Goal: Task Accomplishment & Management: Complete application form

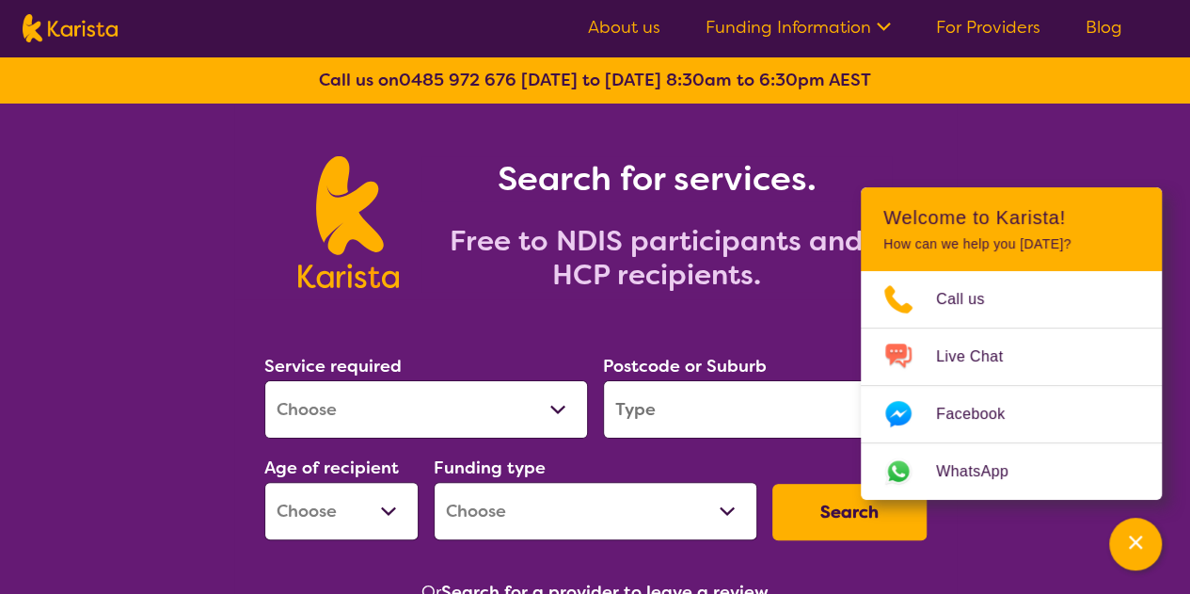
click at [558, 415] on select "Allied Health Assistant Assessment ([MEDICAL_DATA] or [MEDICAL_DATA]) Behaviour…" at bounding box center [426, 409] width 324 height 58
select select "Domestic and home help"
click at [264, 380] on select "Allied Health Assistant Assessment ([MEDICAL_DATA] or [MEDICAL_DATA]) Behaviour…" at bounding box center [426, 409] width 324 height 58
click at [558, 404] on select "Allied Health Assistant Assessment ([MEDICAL_DATA] or [MEDICAL_DATA]) Behaviour…" at bounding box center [426, 409] width 324 height 58
click at [264, 380] on select "Allied Health Assistant Assessment ([MEDICAL_DATA] or [MEDICAL_DATA]) Behaviour…" at bounding box center [426, 409] width 324 height 58
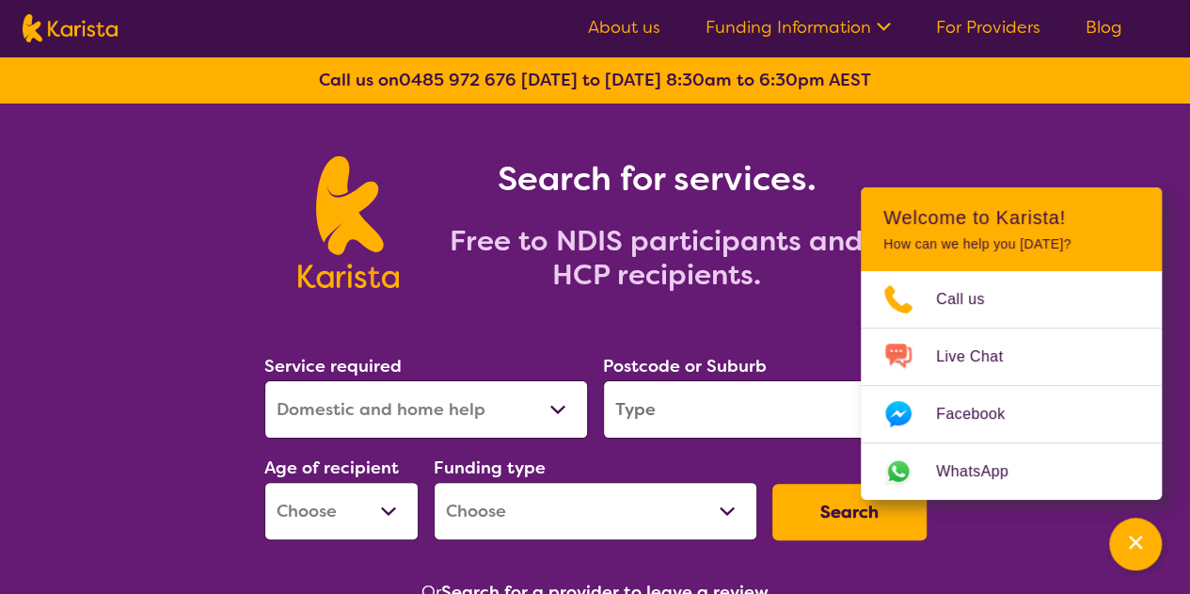
click at [494, 52] on nav "About us Funding Information NDIS - National Disability Insurance Scheme HCP - …" at bounding box center [595, 28] width 1190 height 56
click at [549, 412] on select "Allied Health Assistant Assessment ([MEDICAL_DATA] or [MEDICAL_DATA]) Behaviour…" at bounding box center [426, 409] width 324 height 58
click at [779, 424] on input "search" at bounding box center [765, 409] width 324 height 58
click at [373, 519] on select "Early Childhood - 0 to 9 Child - 10 to 11 Adolescent - 12 to 17 Adult - 18 to 6…" at bounding box center [341, 511] width 154 height 58
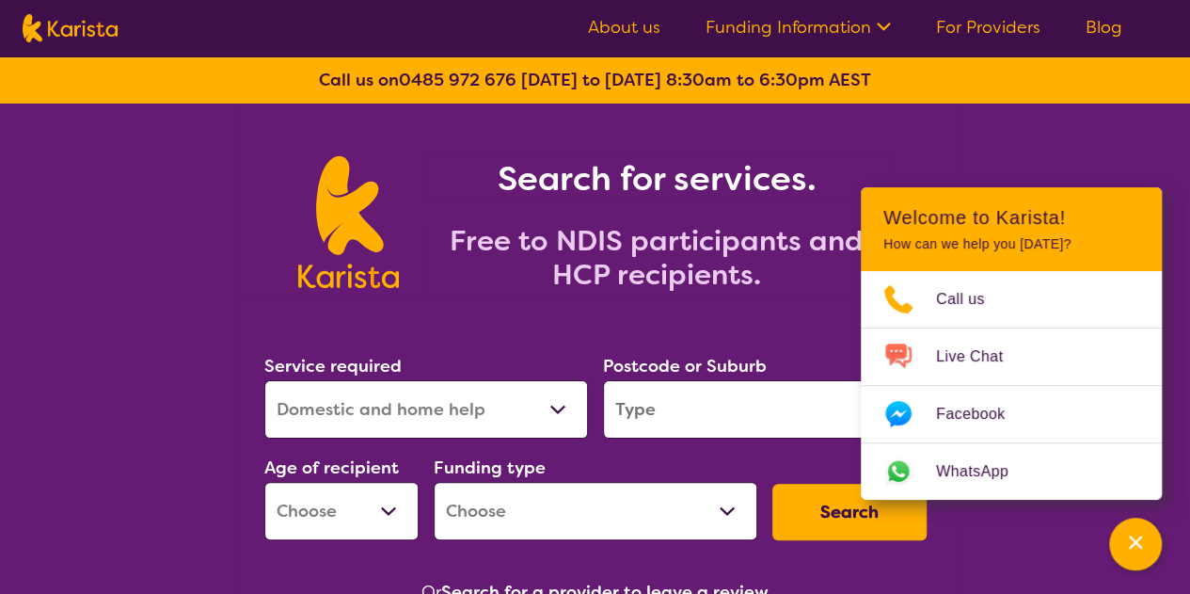
click at [371, 521] on select "Early Childhood - 0 to 9 Child - 10 to 11 Adolescent - 12 to 17 Adult - 18 to 6…" at bounding box center [341, 511] width 154 height 58
click at [380, 511] on select "Early Childhood - 0 to 9 Child - 10 to 11 Adolescent - 12 to 17 Adult - 18 to 6…" at bounding box center [341, 511] width 154 height 58
click at [737, 505] on select "Home Care Package (HCP) National Disability Insurance Scheme (NDIS) I don't know" at bounding box center [596, 511] width 324 height 58
click at [743, 558] on section "Service required Allied Health Assistant Assessment ([MEDICAL_DATA] or [MEDICAL…" at bounding box center [595, 452] width 722 height 307
click at [737, 426] on input "search" at bounding box center [765, 409] width 324 height 58
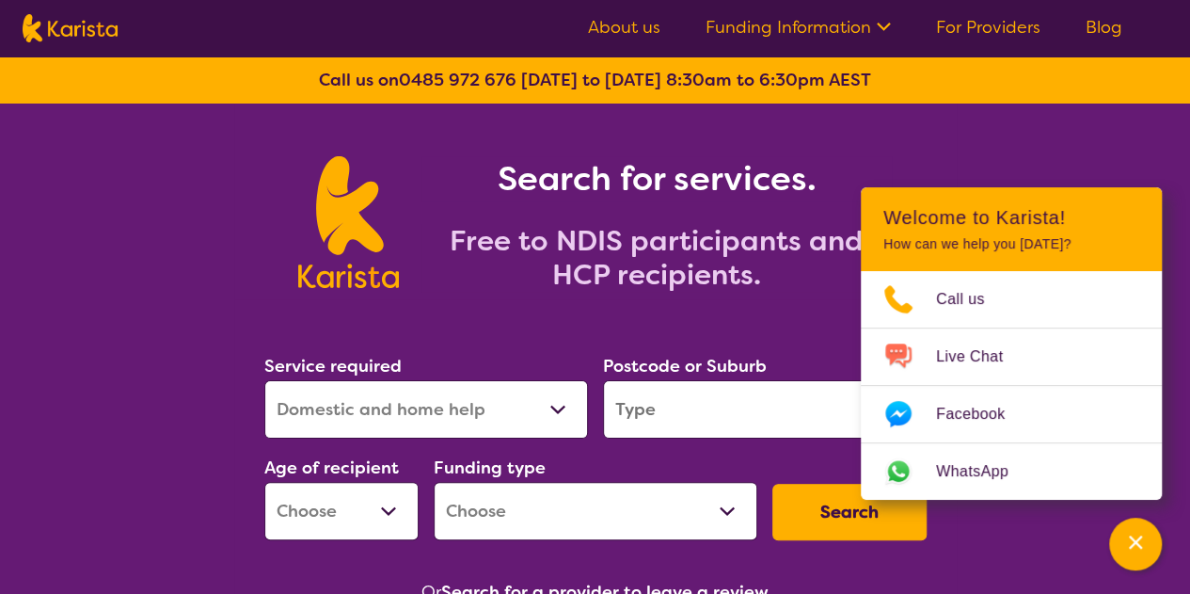
type input "6112"
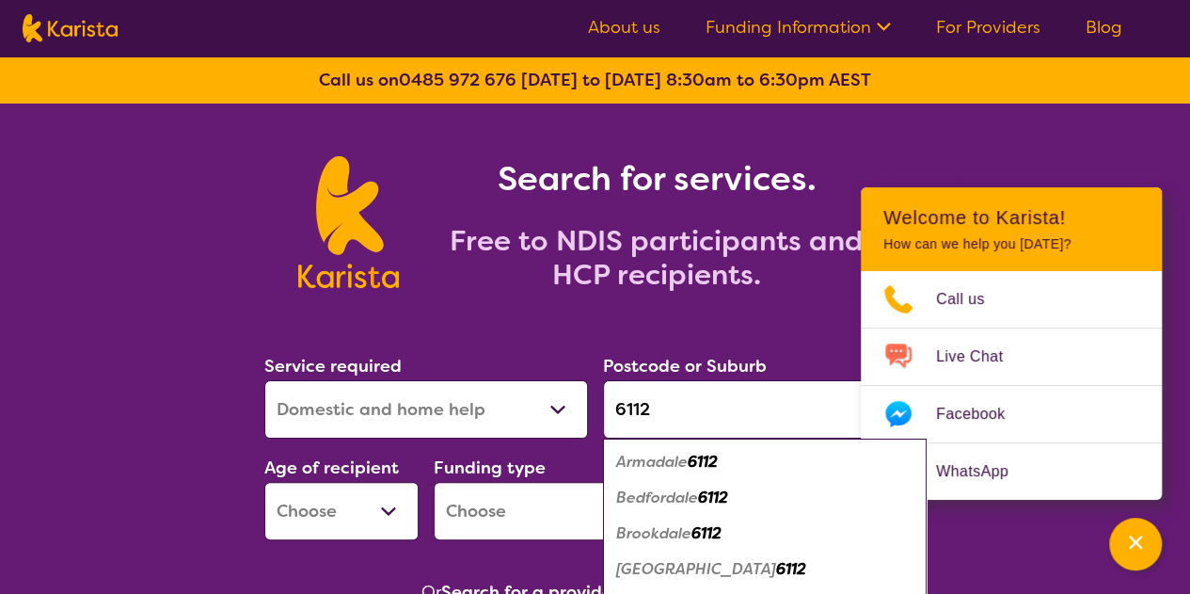
click at [805, 526] on div "[GEOGRAPHIC_DATA] 6112" at bounding box center [764, 533] width 305 height 36
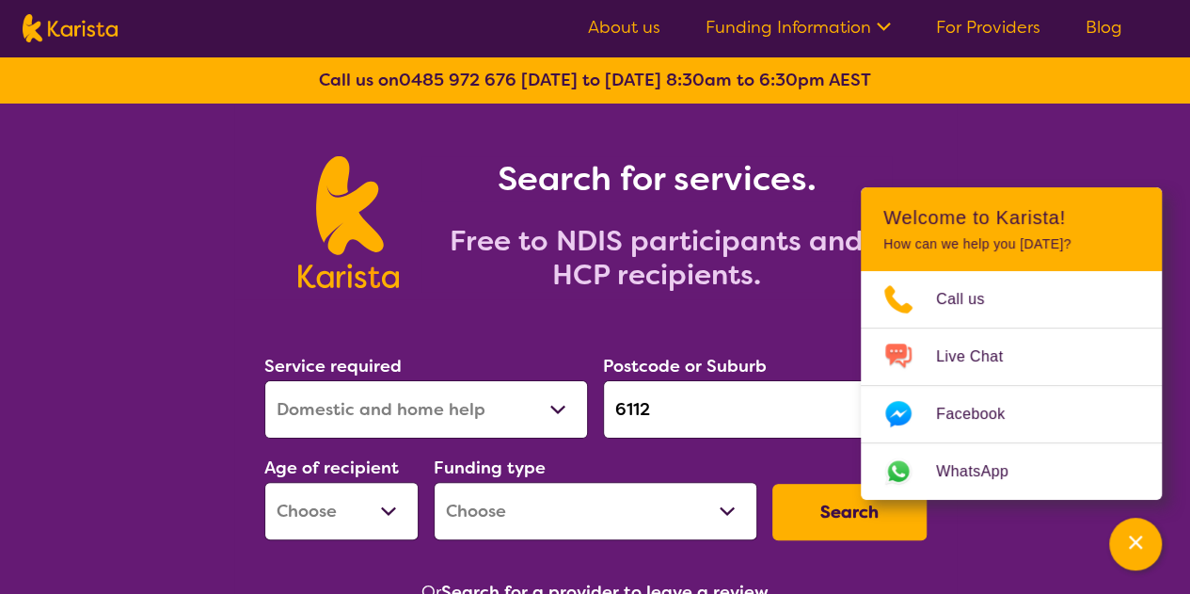
click at [810, 510] on button "Search" at bounding box center [849, 511] width 154 height 56
click at [561, 408] on select "Allied Health Assistant Assessment ([MEDICAL_DATA] or [MEDICAL_DATA]) Behaviour…" at bounding box center [426, 409] width 324 height 58
click at [993, 33] on link "For Providers" at bounding box center [988, 27] width 104 height 23
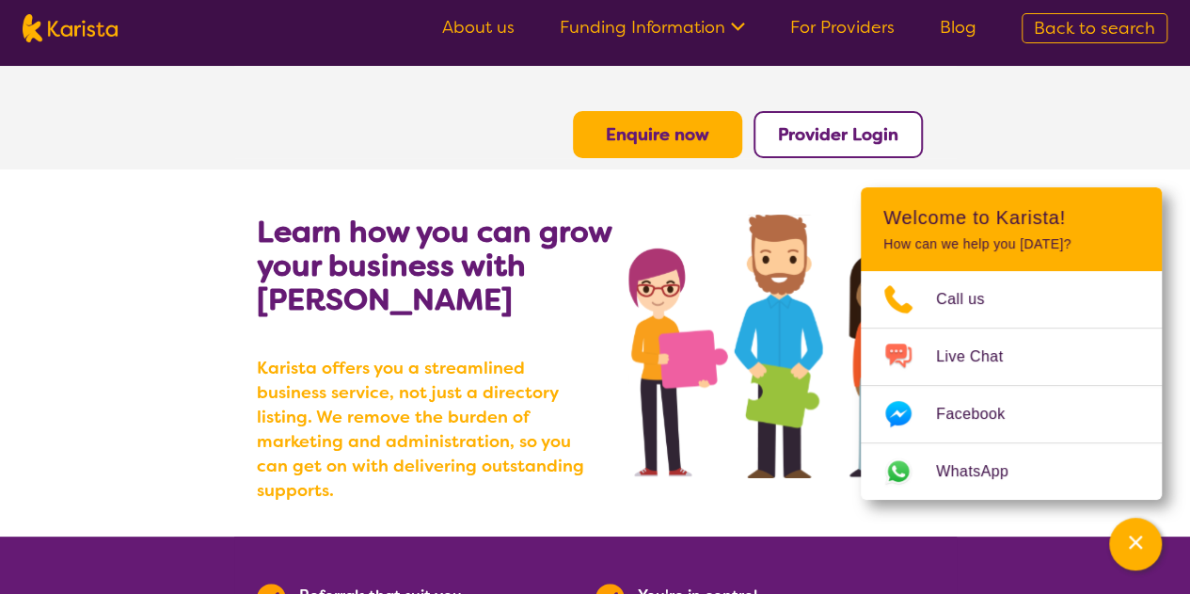
click at [794, 43] on nav "About us Funding Information NDIS - National Disability Insurance Scheme HCP - …" at bounding box center [595, 28] width 1190 height 56
click at [824, 26] on link "For Providers" at bounding box center [842, 27] width 104 height 23
click at [652, 148] on button "Enquire now" at bounding box center [657, 134] width 169 height 47
click at [653, 133] on b "Enquire now" at bounding box center [657, 134] width 103 height 23
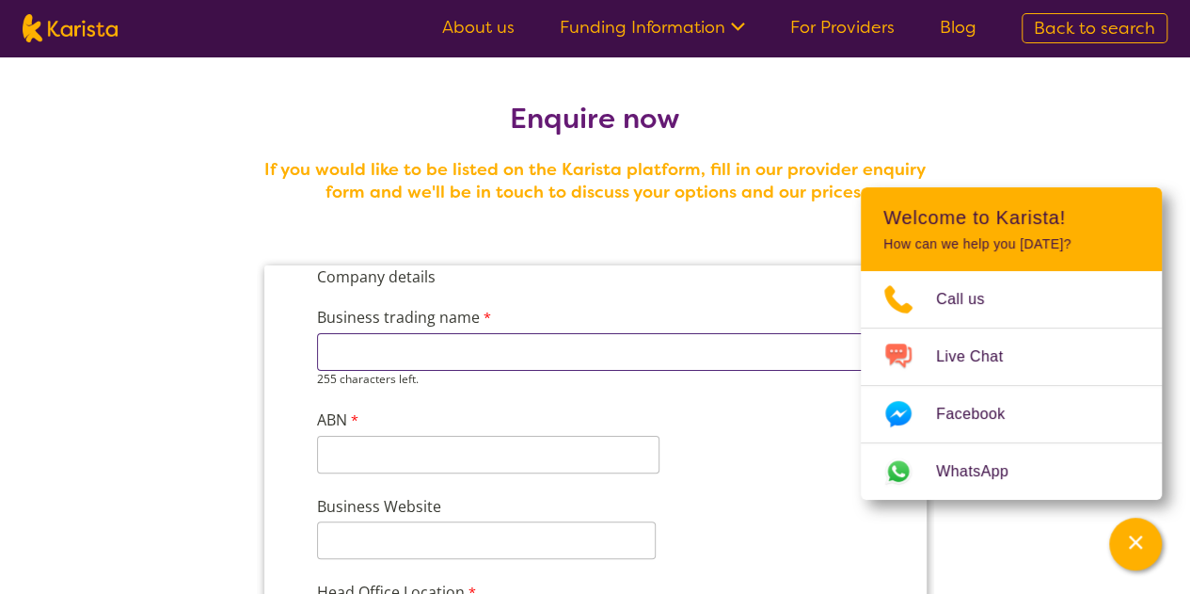
click at [486, 344] on input "Business trading name" at bounding box center [594, 352] width 556 height 38
type input "Sabthia HealthCare WA Plt. Ltd"
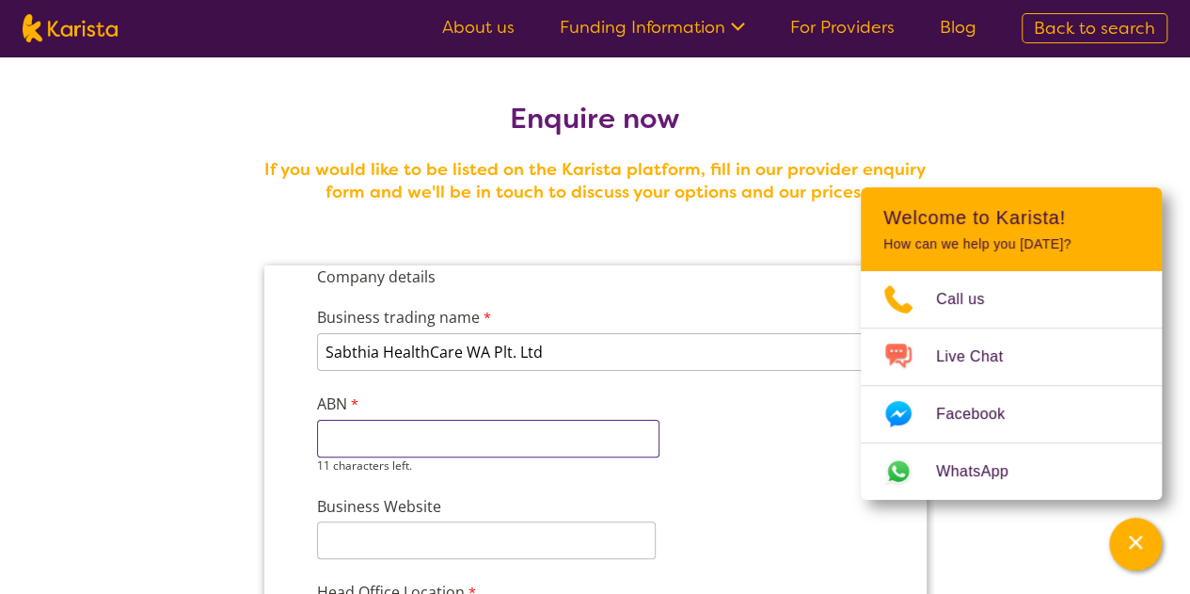
click at [447, 437] on input "ABN" at bounding box center [487, 439] width 342 height 38
type input "28665620664"
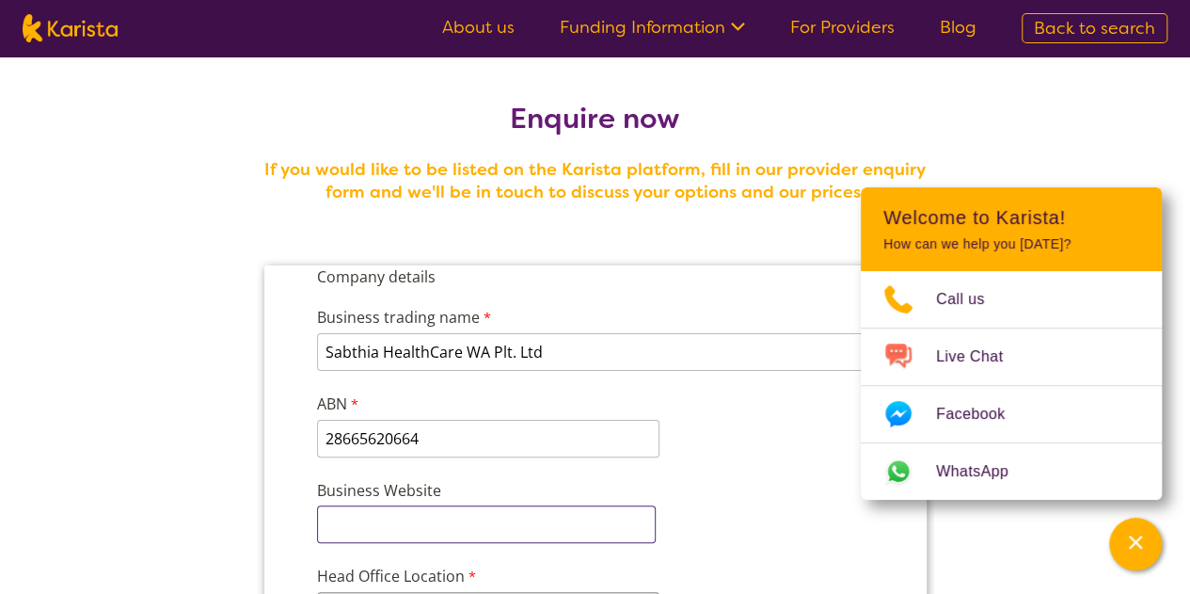
click at [432, 539] on input "Business Website" at bounding box center [485, 524] width 339 height 38
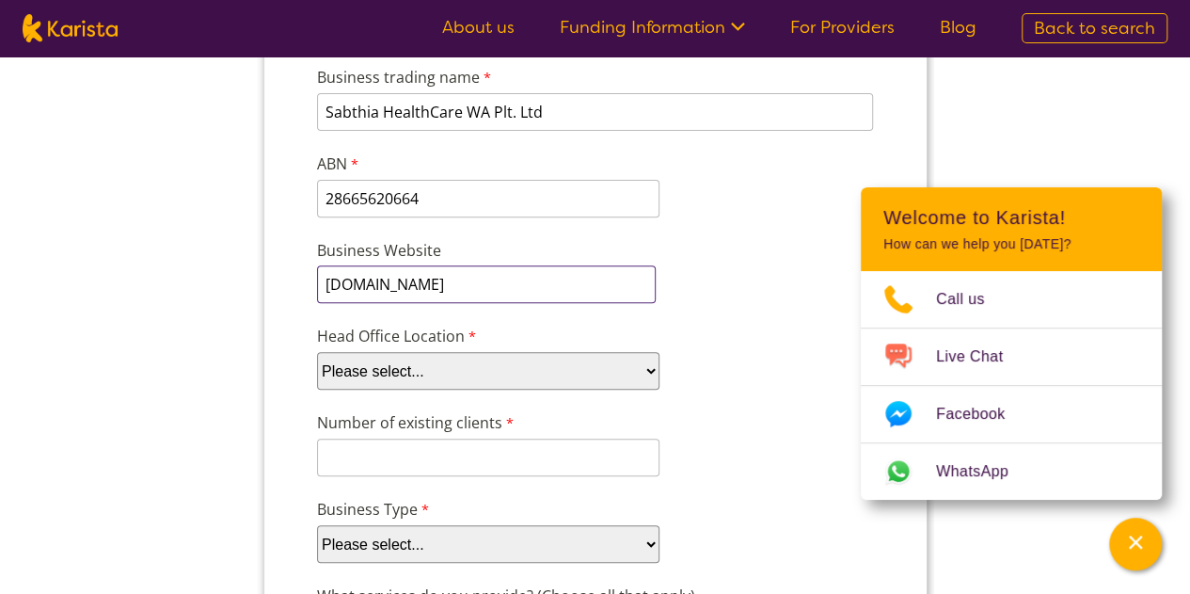
scroll to position [250, 0]
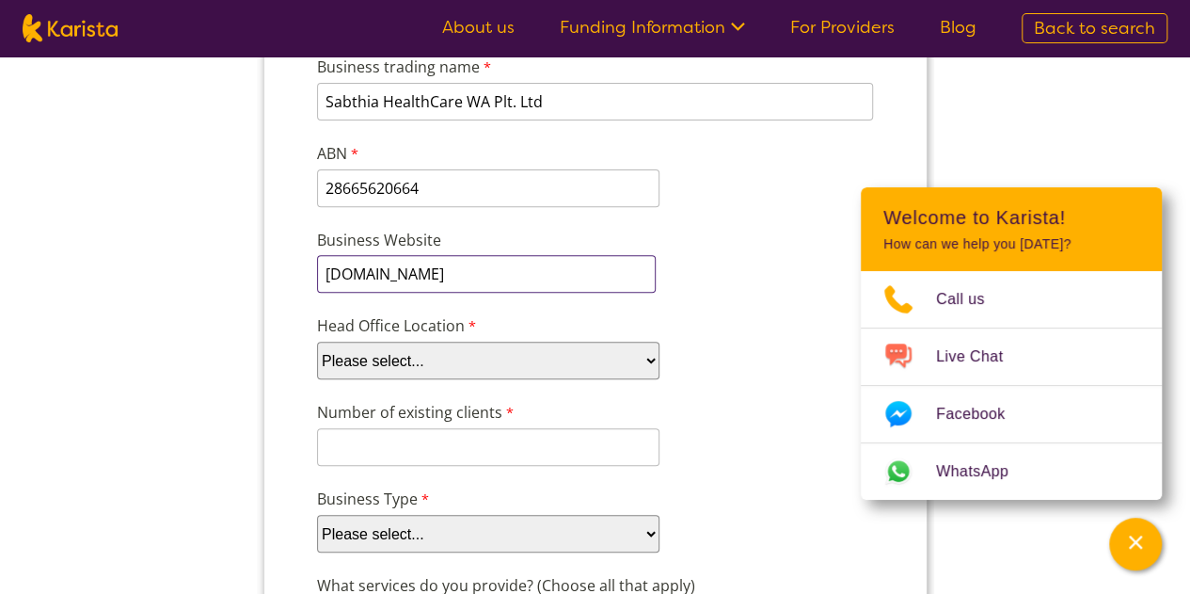
type input "sabthiahealthcare.com.au"
click at [646, 360] on select "Please select... ACT NSW NT QLD SA TAS VIC WA" at bounding box center [487, 360] width 342 height 38
select select "tfa_101"
click at [316, 341] on select "Please select... ACT NSW NT QLD SA TAS VIC WA" at bounding box center [487, 360] width 342 height 38
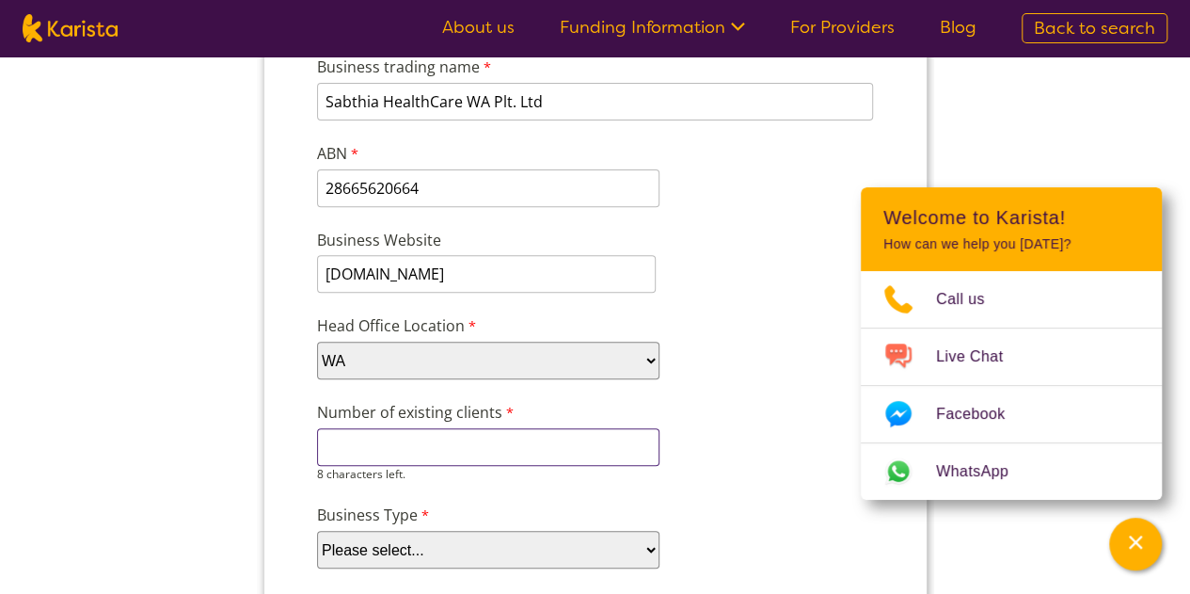
click at [473, 445] on input "Number of existing clients" at bounding box center [487, 447] width 342 height 38
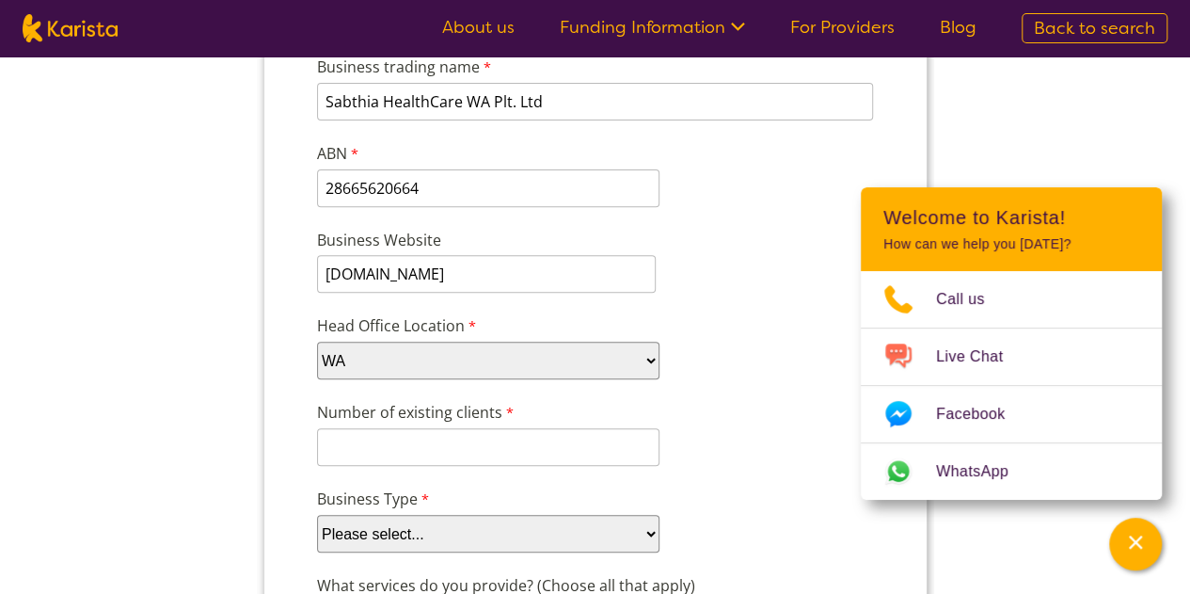
click at [645, 550] on select "Please select... Company Individual/Sole Trader Other (please specify)" at bounding box center [487, 534] width 342 height 38
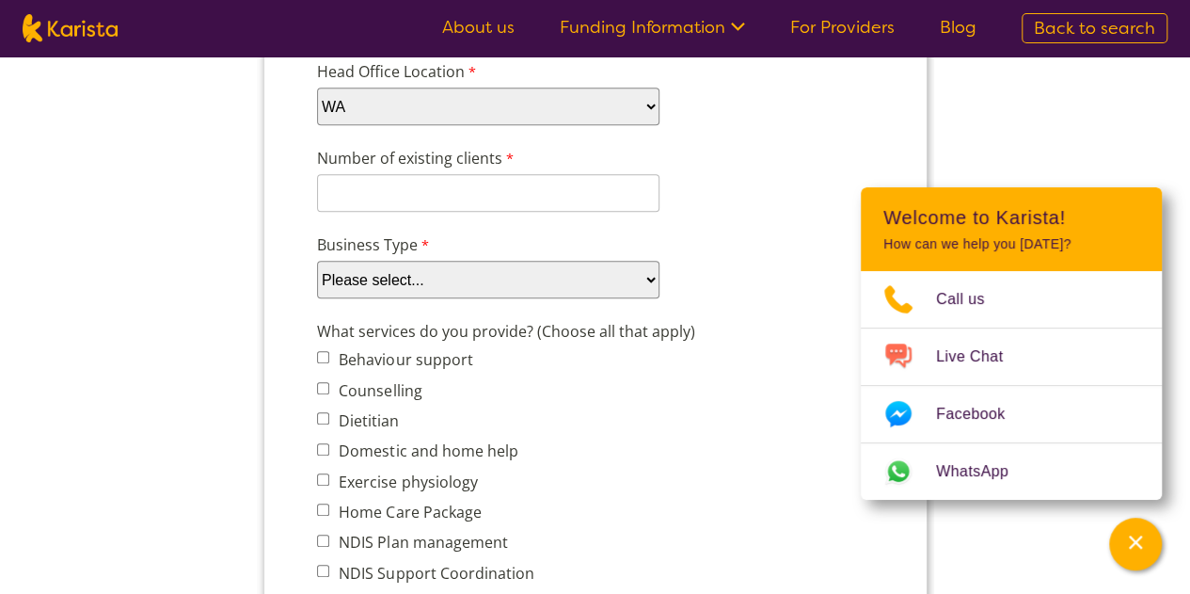
scroll to position [511, 0]
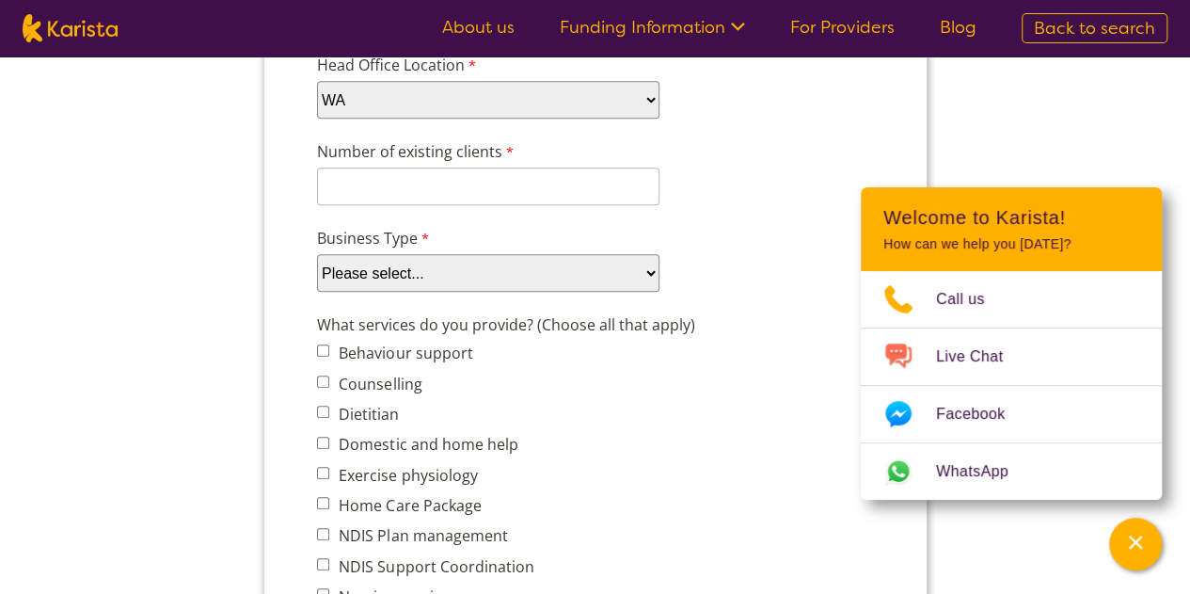
click at [325, 438] on input "Domestic and home help" at bounding box center [322, 442] width 12 height 12
checkbox input "true"
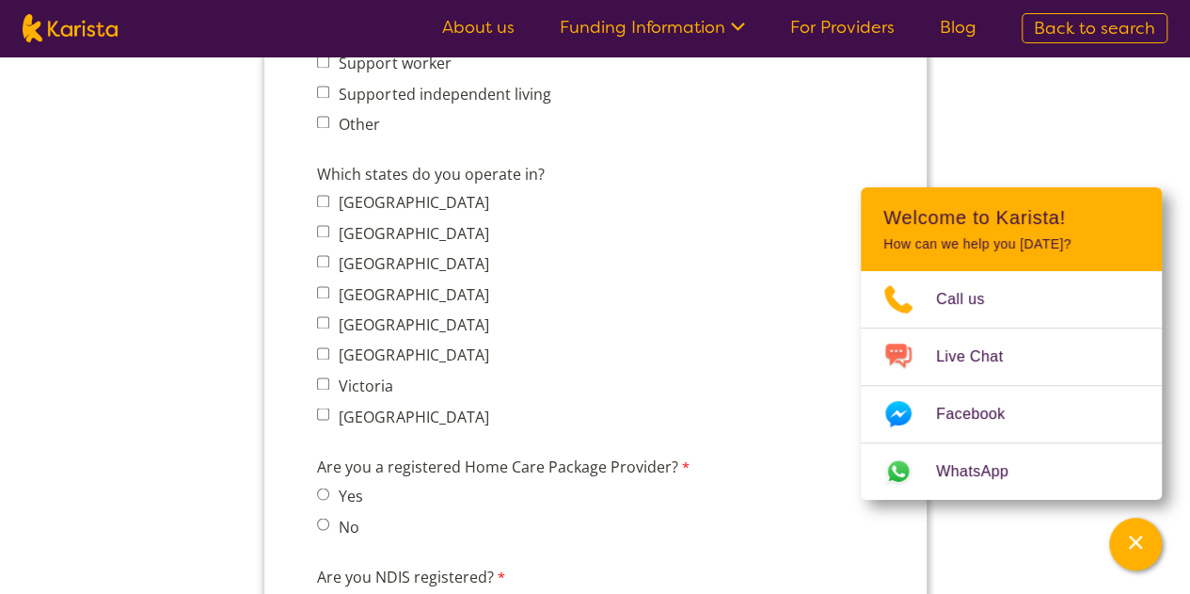
scroll to position [1380, 0]
click at [320, 412] on input "Western Australia" at bounding box center [322, 412] width 12 height 12
checkbox input "true"
click at [402, 573] on label "Are you NDIS registered?" at bounding box center [412, 576] width 193 height 27
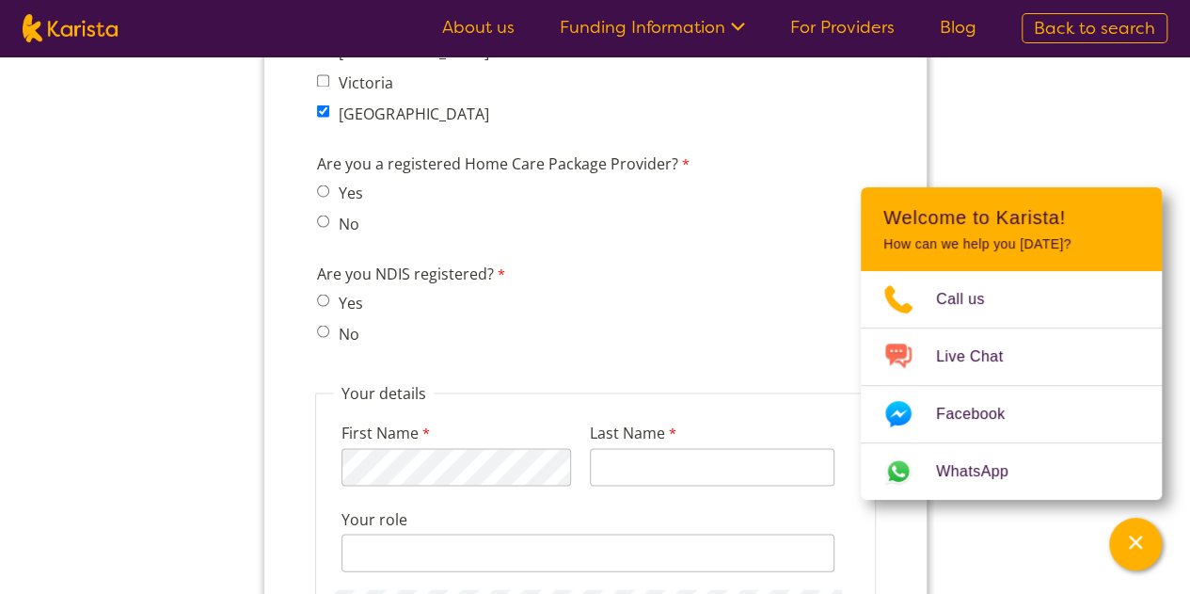
scroll to position [1704, 0]
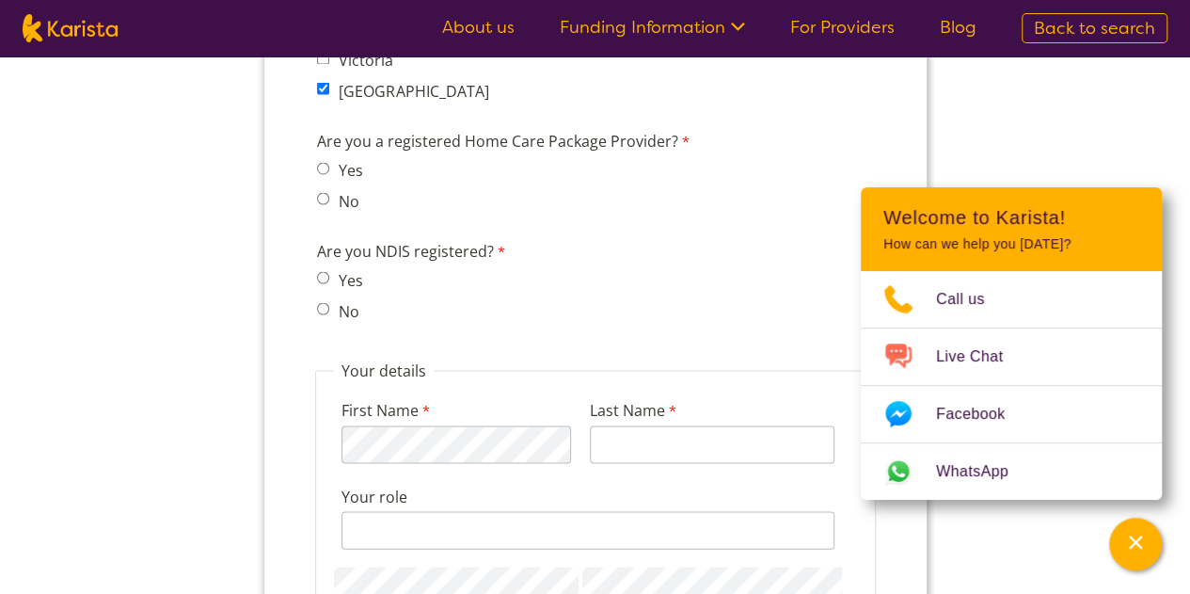
click at [320, 274] on input "Yes" at bounding box center [322, 277] width 12 height 12
radio input "true"
click at [494, 394] on div "First Name 120 characters left." at bounding box center [455, 430] width 245 height 72
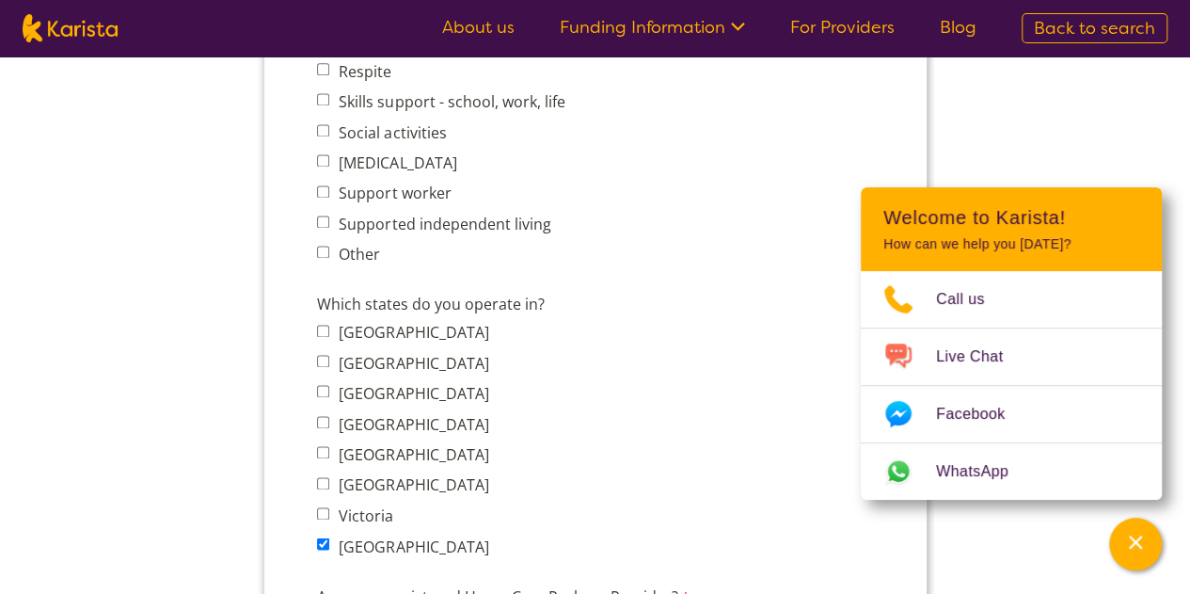
scroll to position [1212, 0]
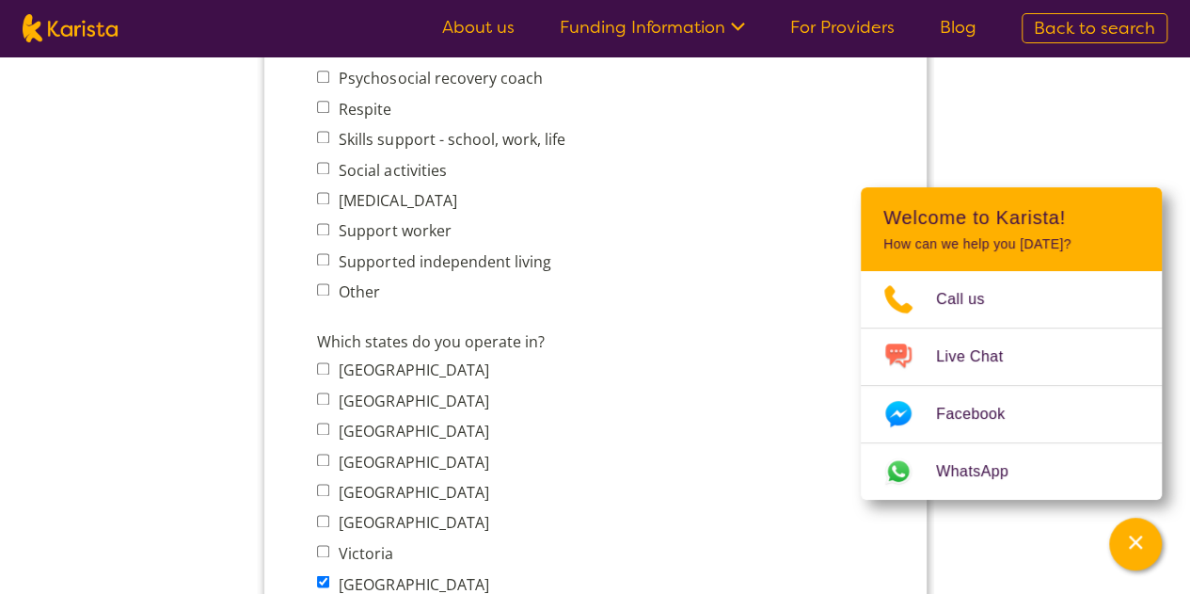
click at [456, 349] on label "Which states do you operate in?" at bounding box center [432, 343] width 232 height 26
click at [321, 264] on span "Supported independent living" at bounding box center [445, 261] width 259 height 26
click at [321, 259] on input "Supported independent living" at bounding box center [322, 259] width 12 height 12
checkbox input "true"
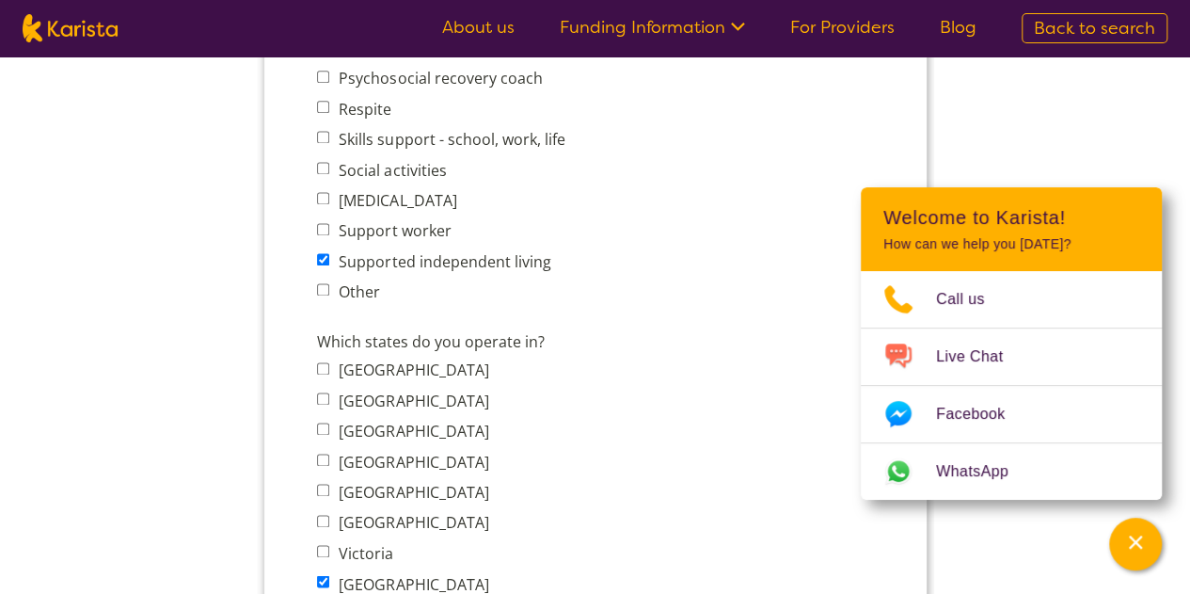
click at [319, 225] on input "Support worker" at bounding box center [322, 229] width 12 height 12
checkbox input "true"
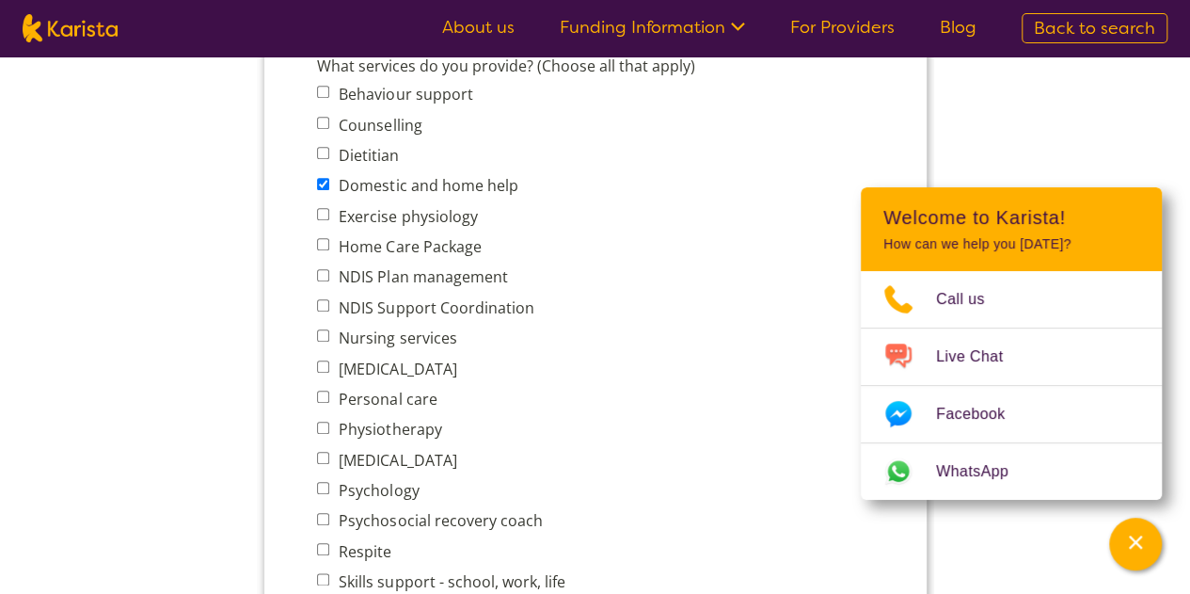
scroll to position [769, 0]
click at [325, 281] on span "NDIS Plan management" at bounding box center [445, 276] width 259 height 26
click at [319, 277] on input "NDIS Plan management" at bounding box center [322, 275] width 12 height 12
checkbox input "true"
click at [325, 332] on input "Nursing services" at bounding box center [322, 335] width 12 height 12
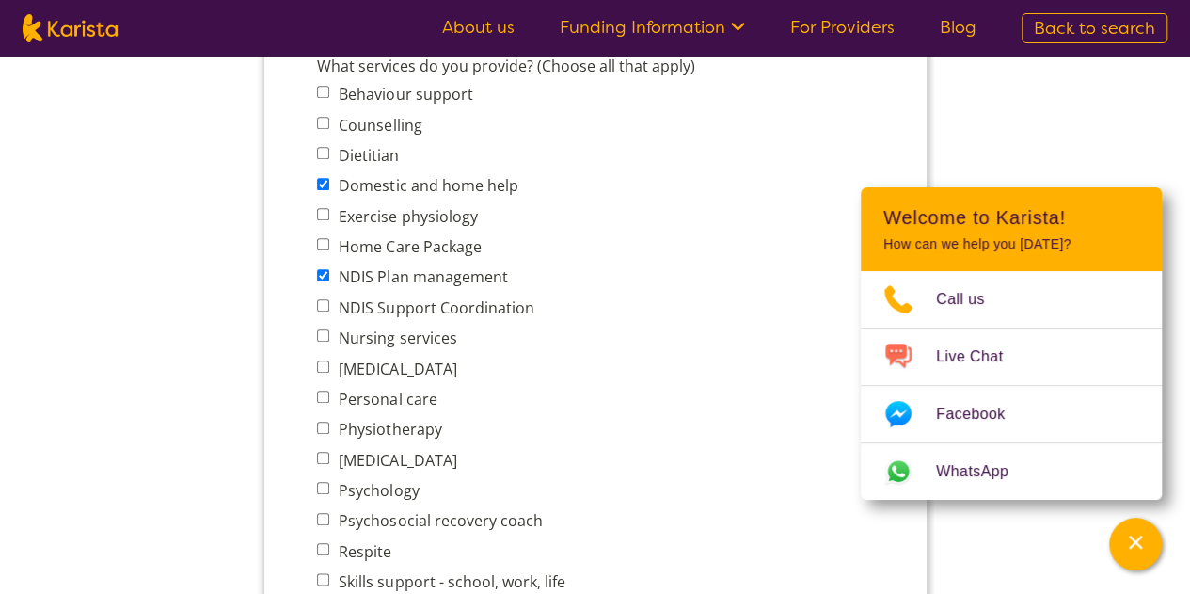
checkbox input "true"
click at [325, 394] on input "Personal care" at bounding box center [322, 396] width 12 height 12
checkbox input "false"
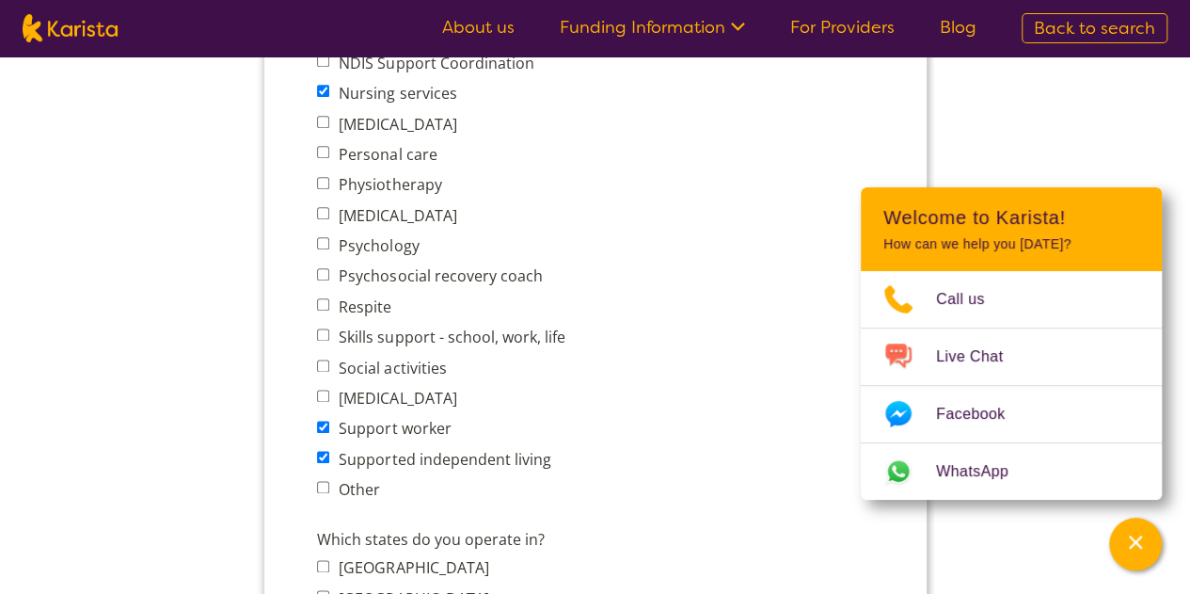
scroll to position [1065, 0]
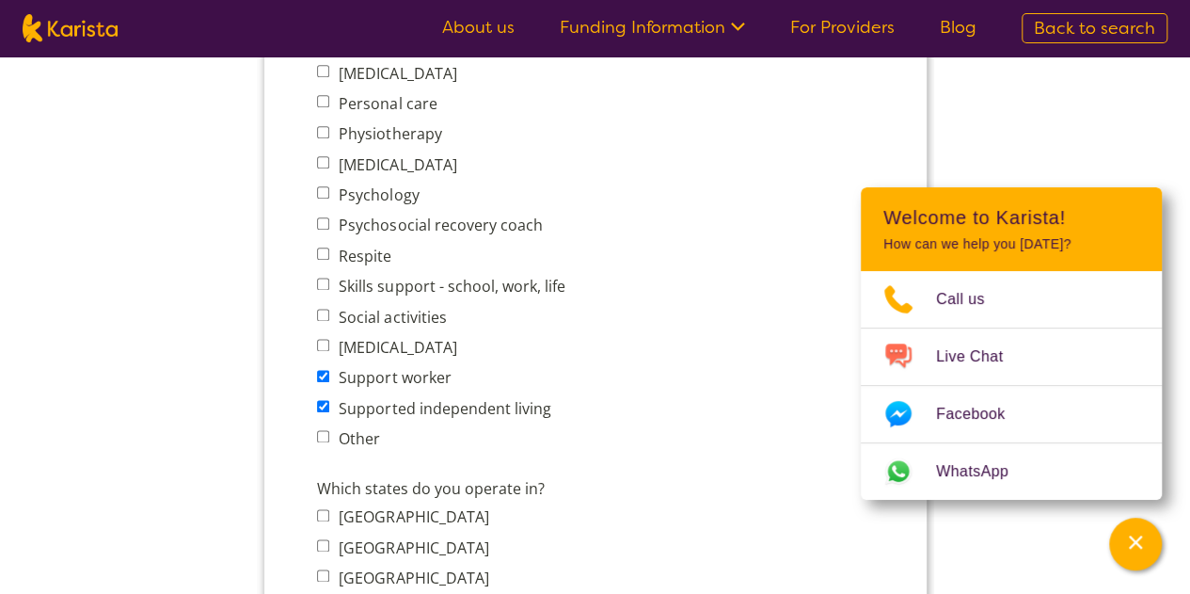
click at [324, 288] on input "Skills support - school, work, life" at bounding box center [322, 283] width 12 height 12
checkbox input "true"
click at [320, 311] on input "Social activities" at bounding box center [322, 315] width 12 height 12
checkbox input "true"
click at [317, 432] on input "Other" at bounding box center [322, 436] width 12 height 12
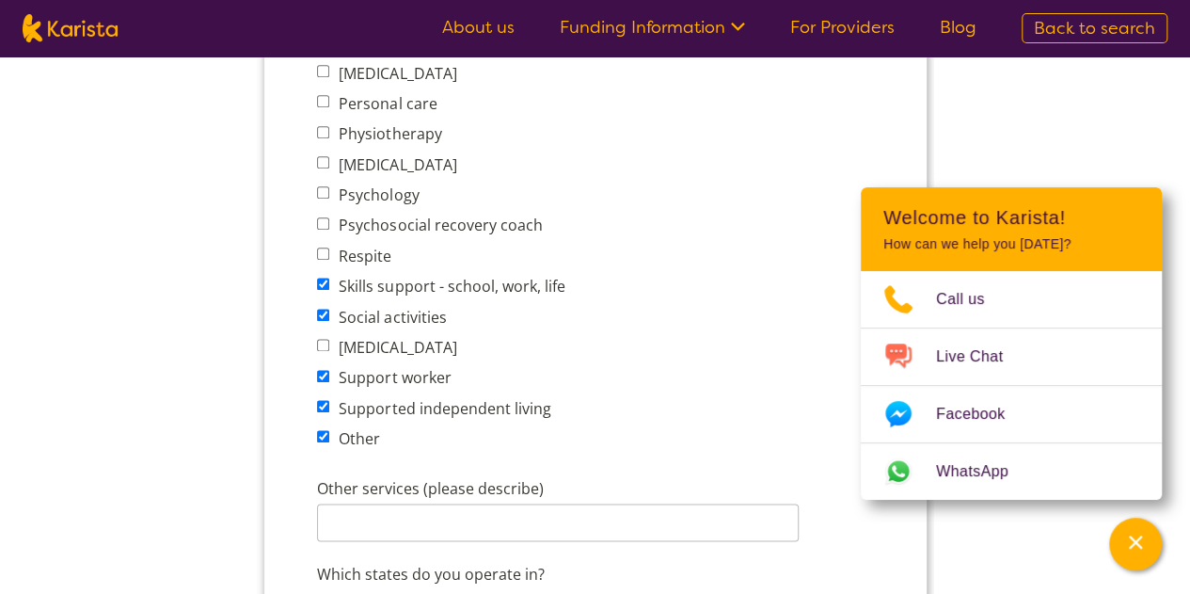
click at [325, 435] on input "Other" at bounding box center [322, 436] width 12 height 12
checkbox input "false"
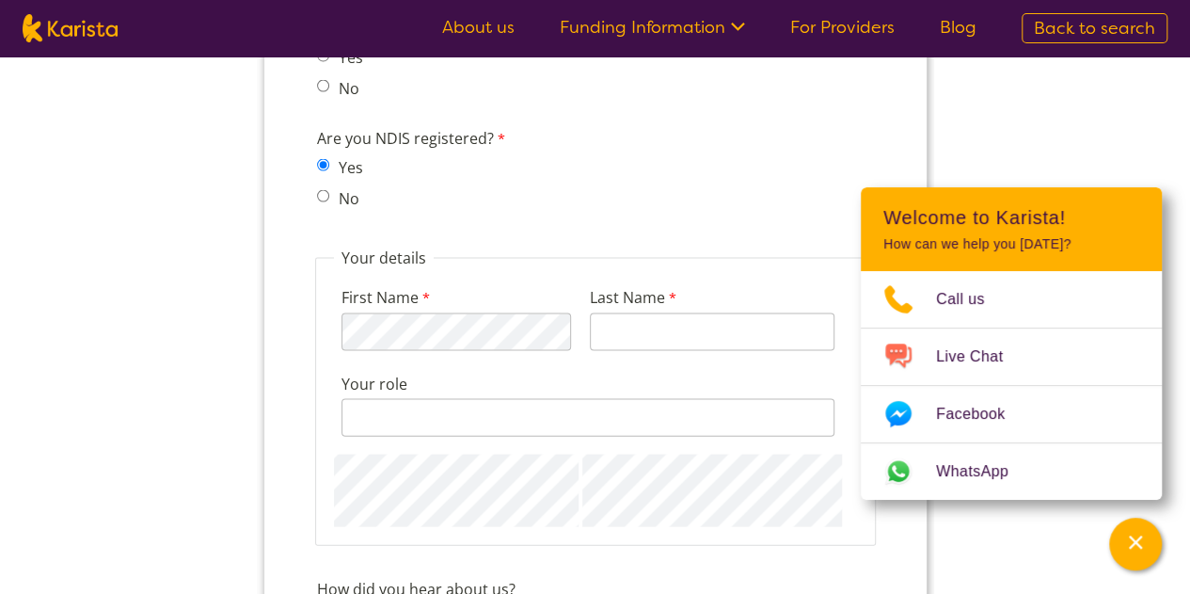
scroll to position [1855, 0]
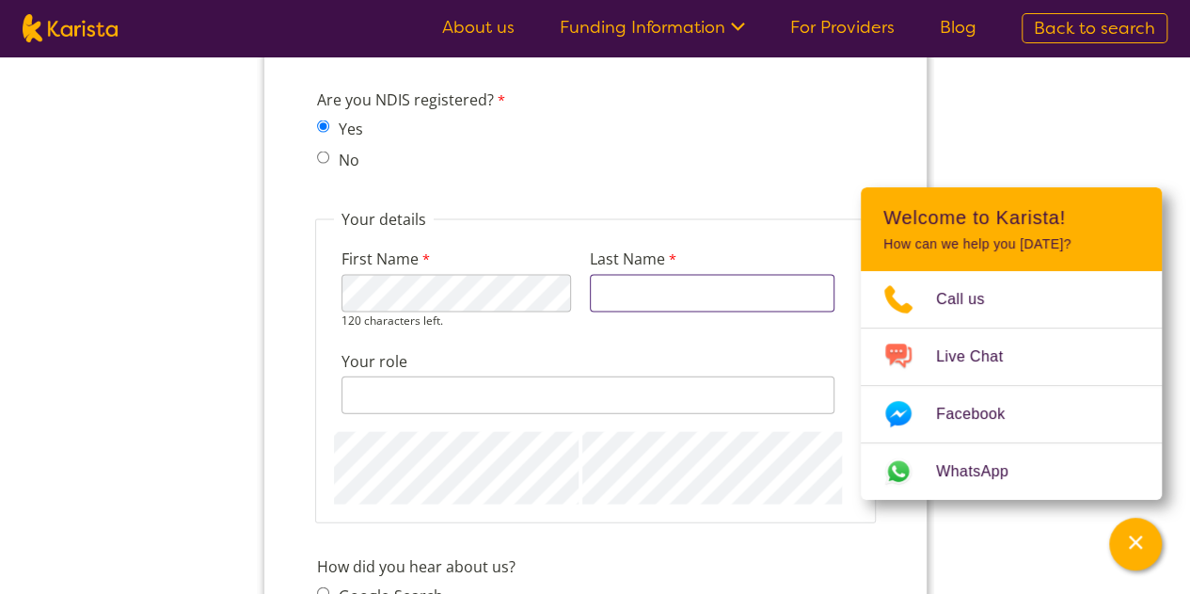
type input "Evans"
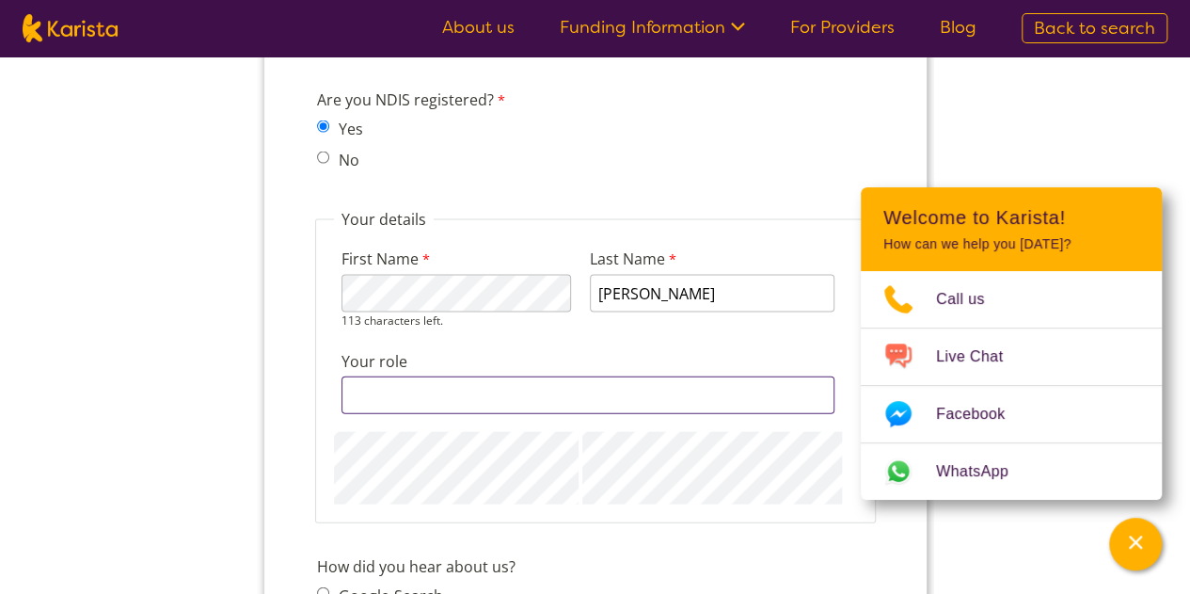
click at [473, 383] on input "Your role" at bounding box center [587, 395] width 493 height 38
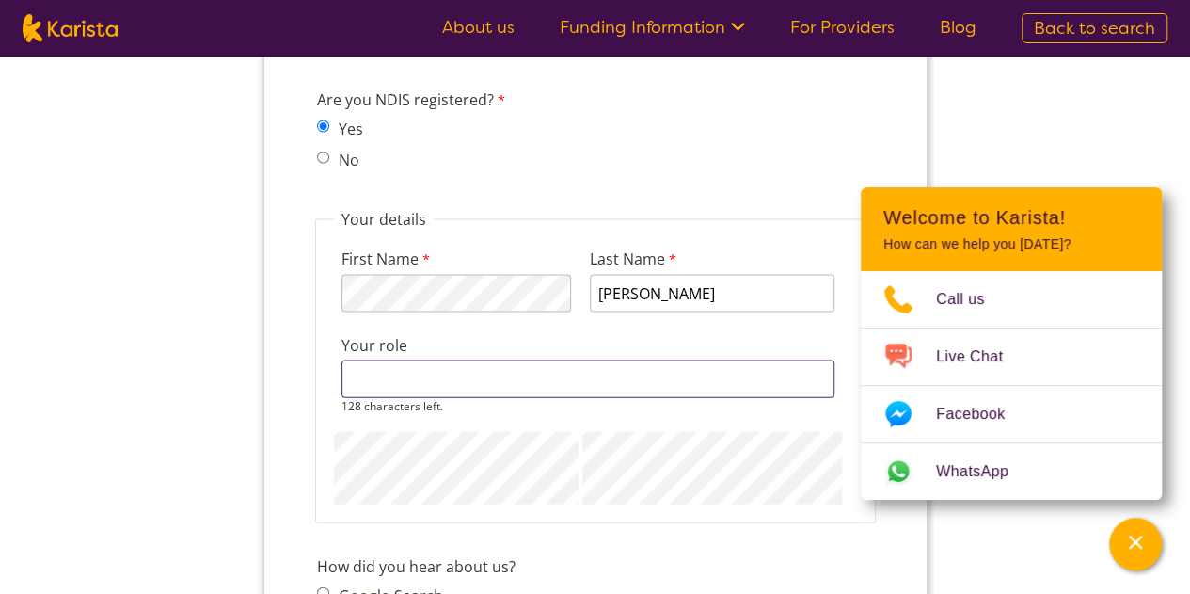
type input "B"
type input "Director"
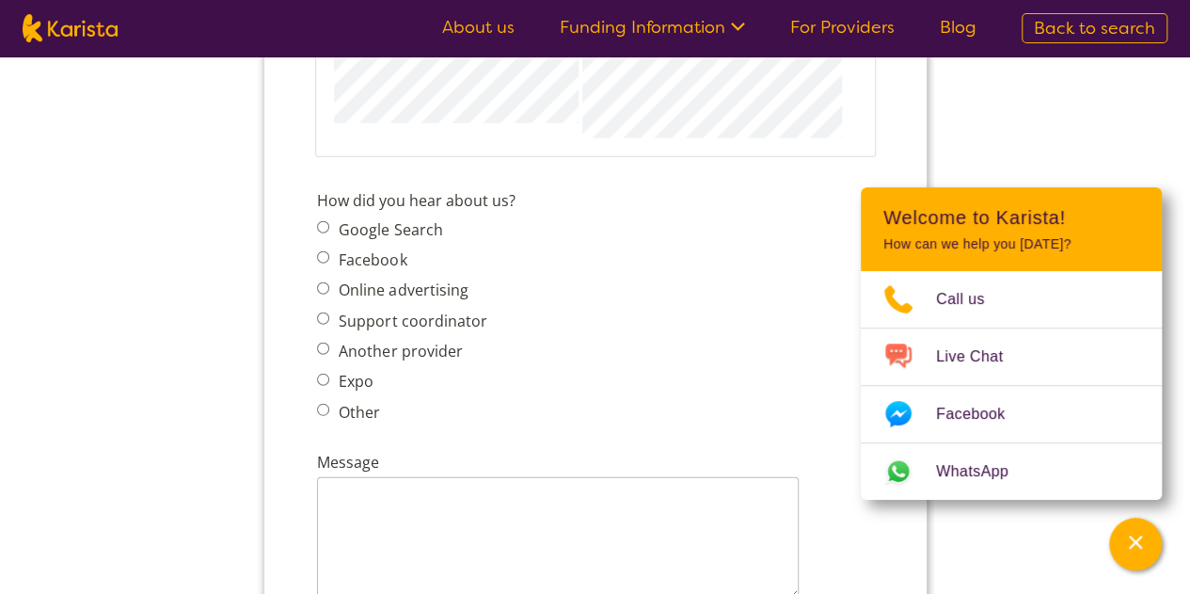
scroll to position [2231, 0]
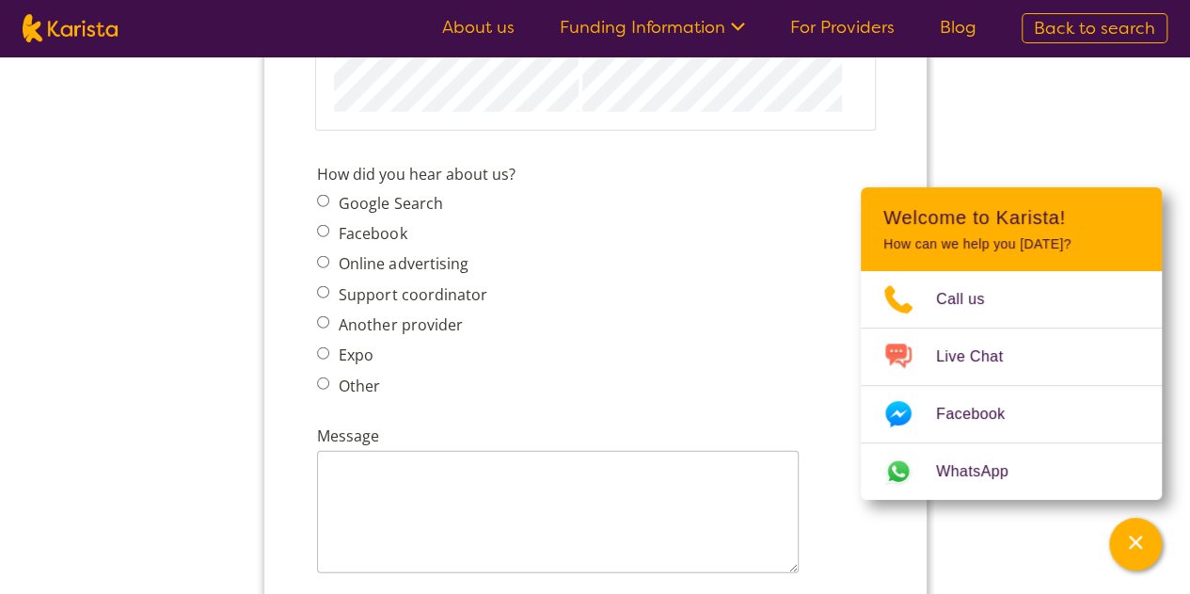
click at [324, 340] on span "Google Search Facebook Online advertising Support coordinator Another provider …" at bounding box center [406, 294] width 181 height 210
click at [322, 323] on input "Another provider" at bounding box center [322, 322] width 12 height 12
radio input "true"
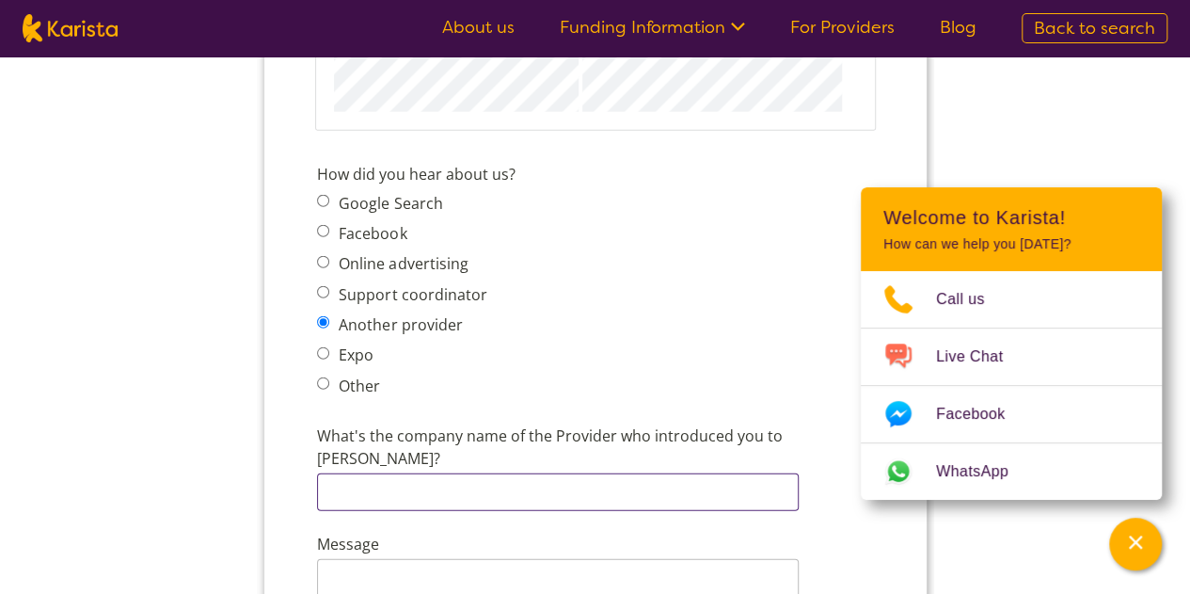
click at [360, 473] on input "What's the company name of the Provider who introduced you to Karista?" at bounding box center [557, 492] width 482 height 38
click at [402, 473] on input "Legal Visio n" at bounding box center [557, 492] width 482 height 38
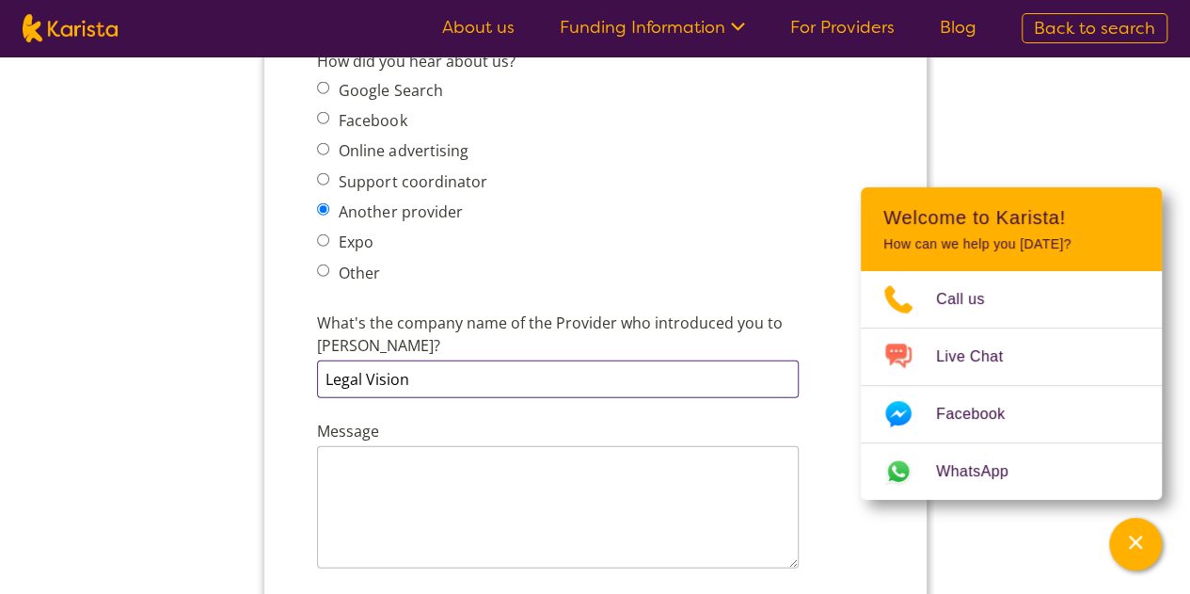
scroll to position [2382, 0]
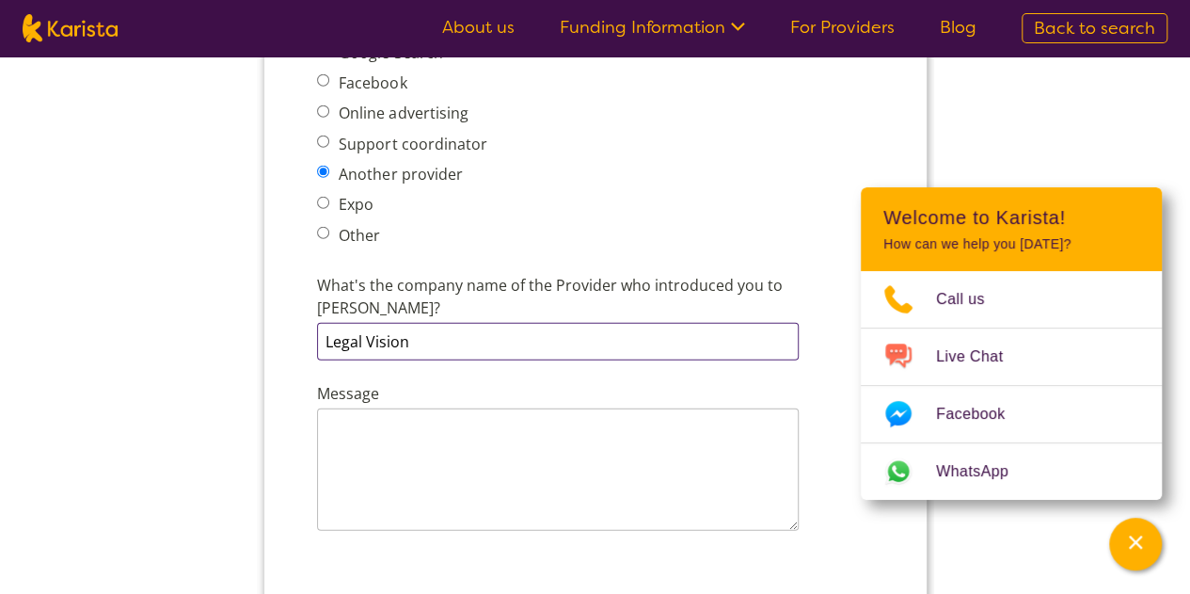
type input "Legal Vision"
click at [436, 411] on textarea "Message" at bounding box center [557, 469] width 482 height 122
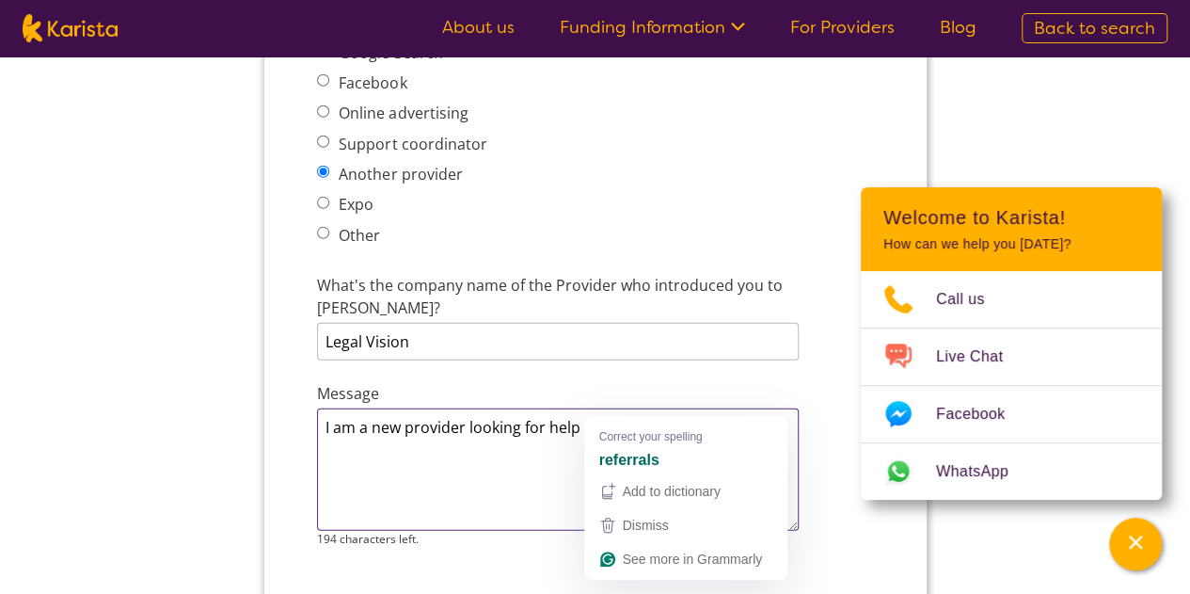
click at [624, 408] on textarea "I am a new provider looking for help in referrels of clinnt/s" at bounding box center [557, 469] width 482 height 122
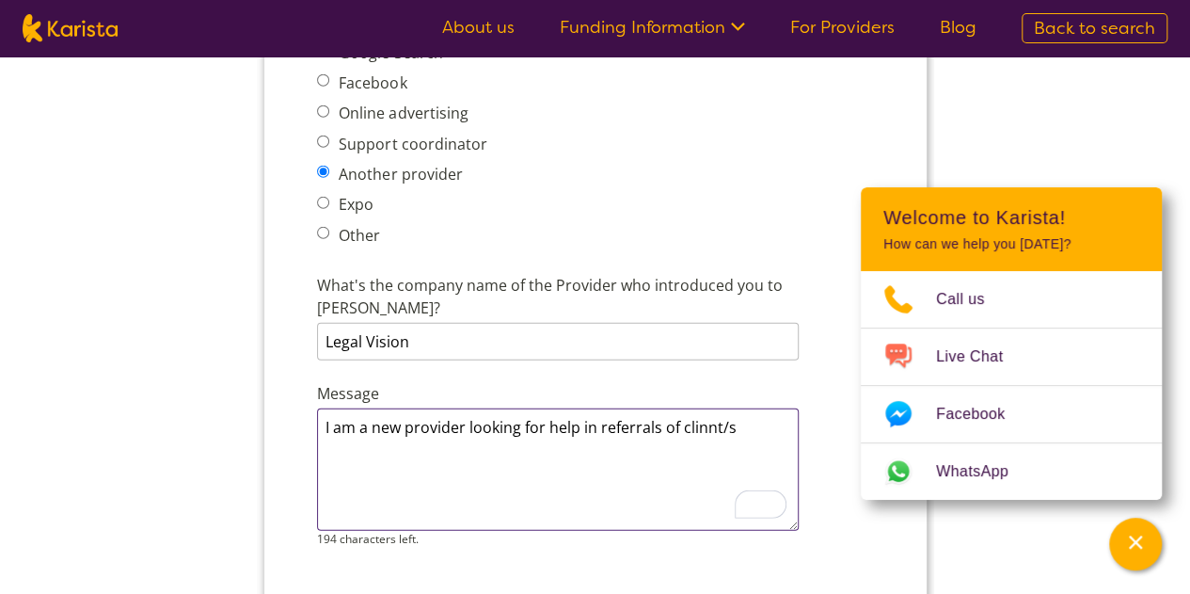
click at [743, 408] on textarea "I am a new provider looking for help in referrals of clinnt/s" at bounding box center [557, 469] width 482 height 122
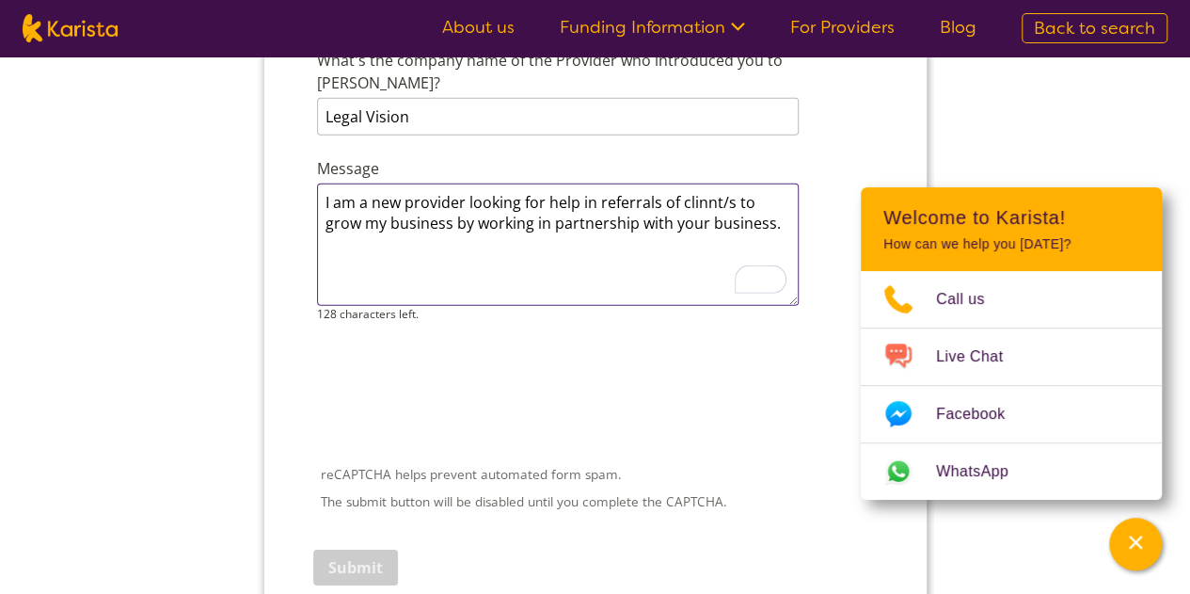
scroll to position [2607, 0]
type textarea "I am a new provider looking for help in referrals of clinnt/s to grow my busine…"
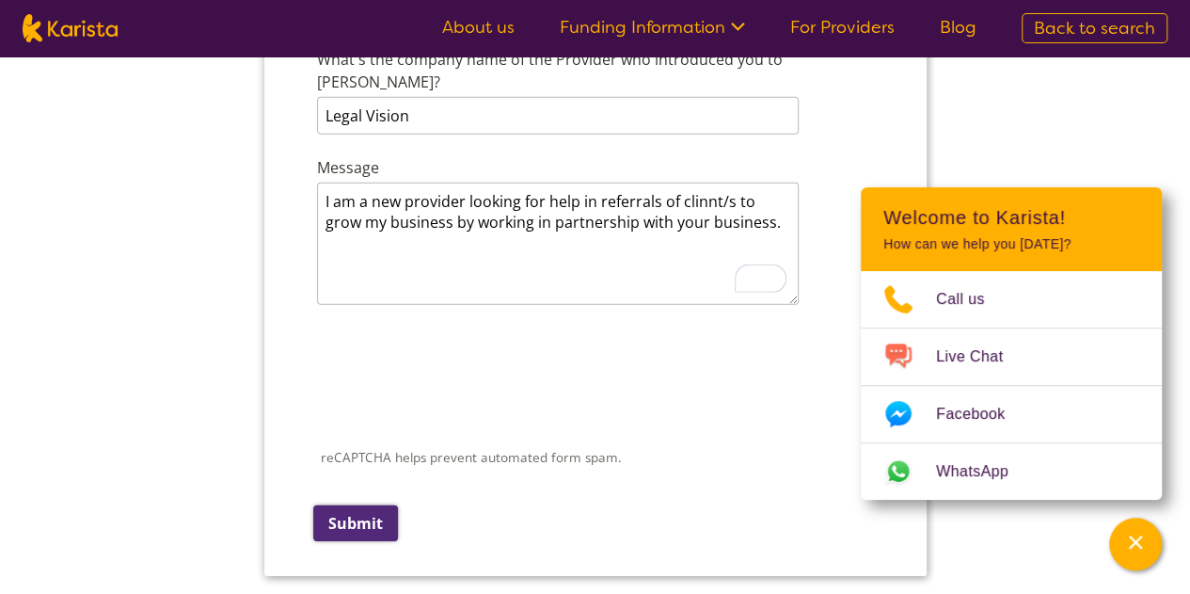
click at [364, 505] on input "Submit" at bounding box center [354, 523] width 85 height 36
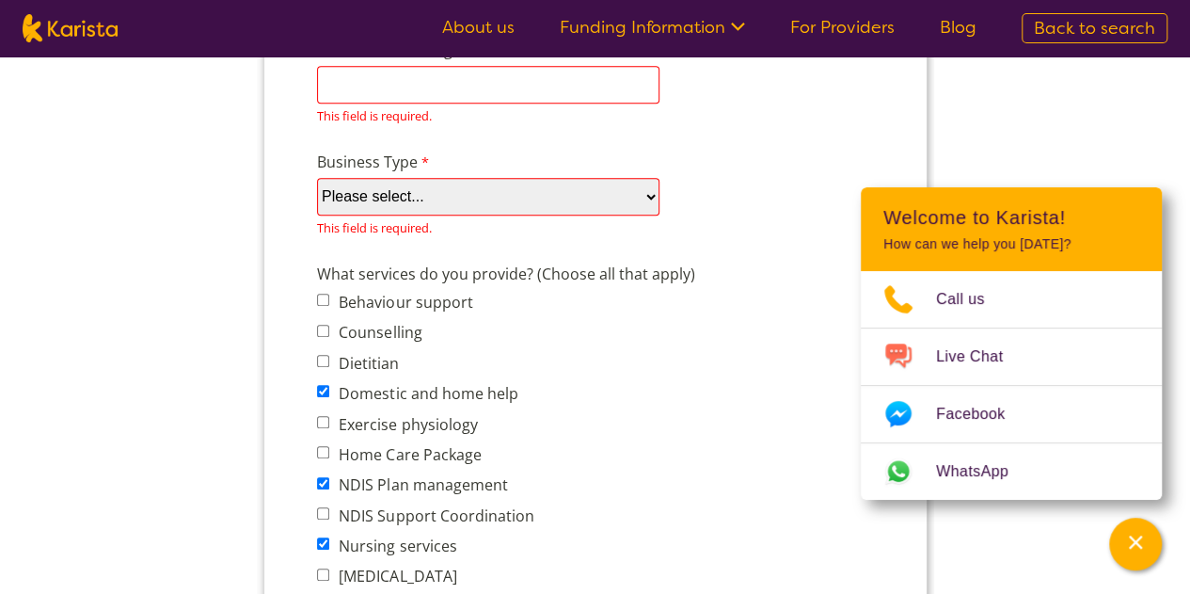
scroll to position [0, 0]
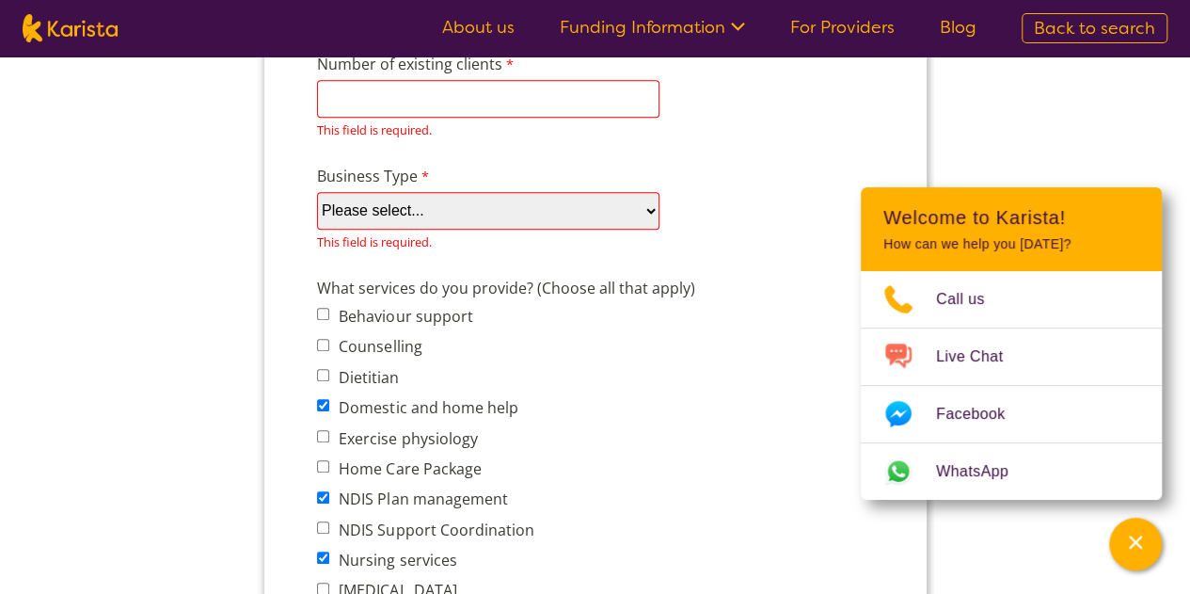
click at [644, 211] on select "Please select... Company Individual/Sole Trader Other (please specify)" at bounding box center [487, 211] width 342 height 38
select select "tfa_87"
click at [316, 230] on select "Please select... Company Individual/Sole Trader Other (please specify)" at bounding box center [487, 211] width 342 height 38
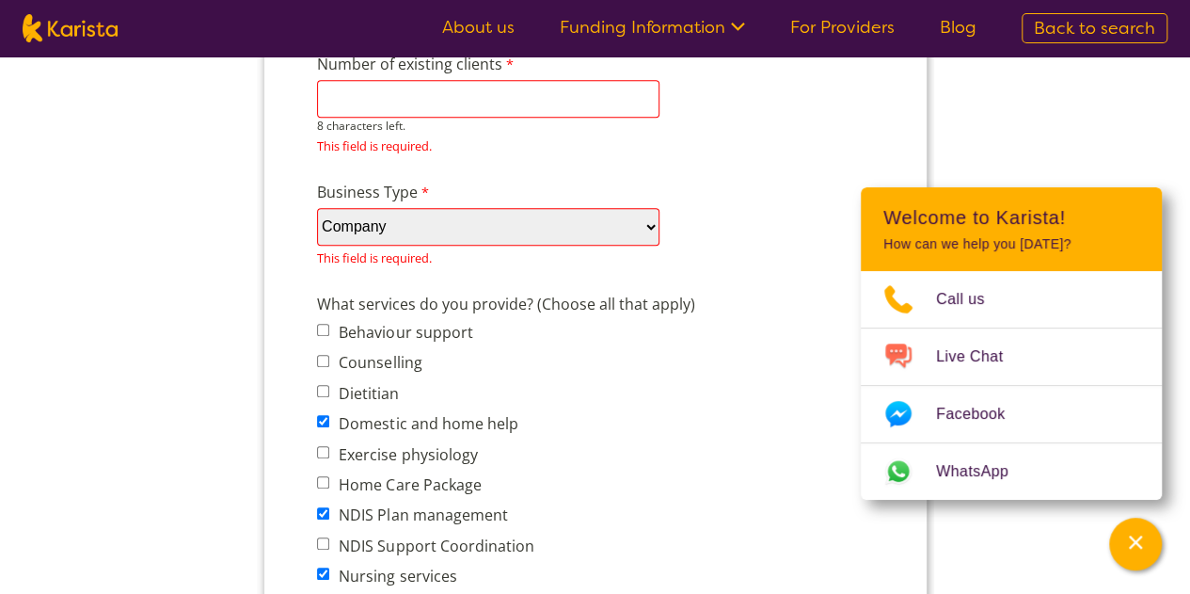
click at [615, 93] on input "Number of existing clients" at bounding box center [487, 99] width 342 height 38
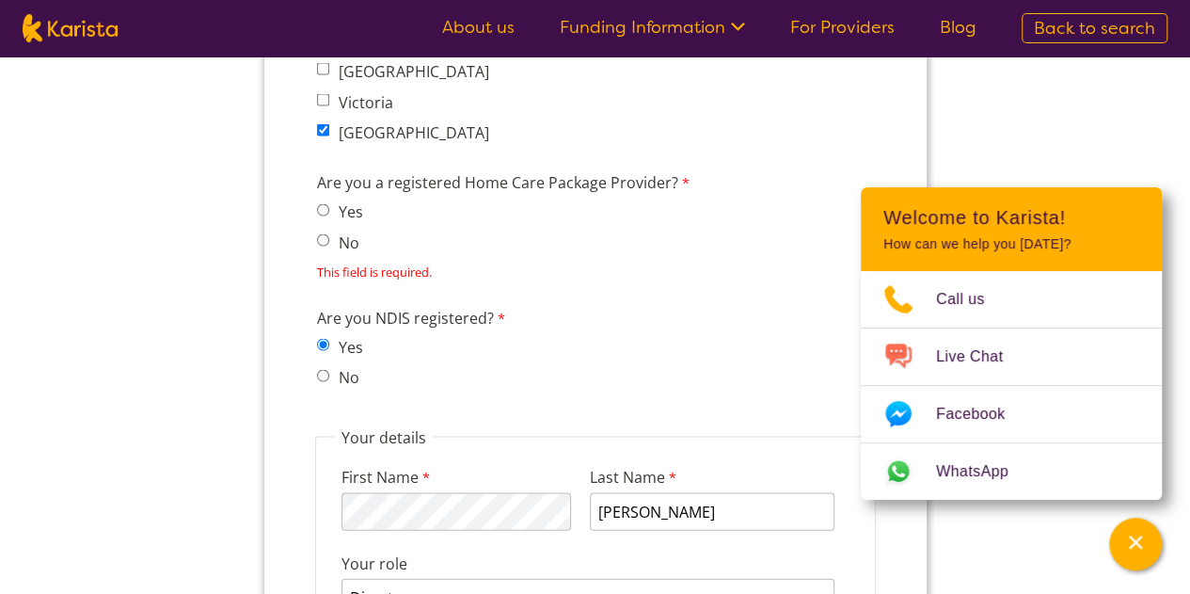
scroll to position [1767, 0]
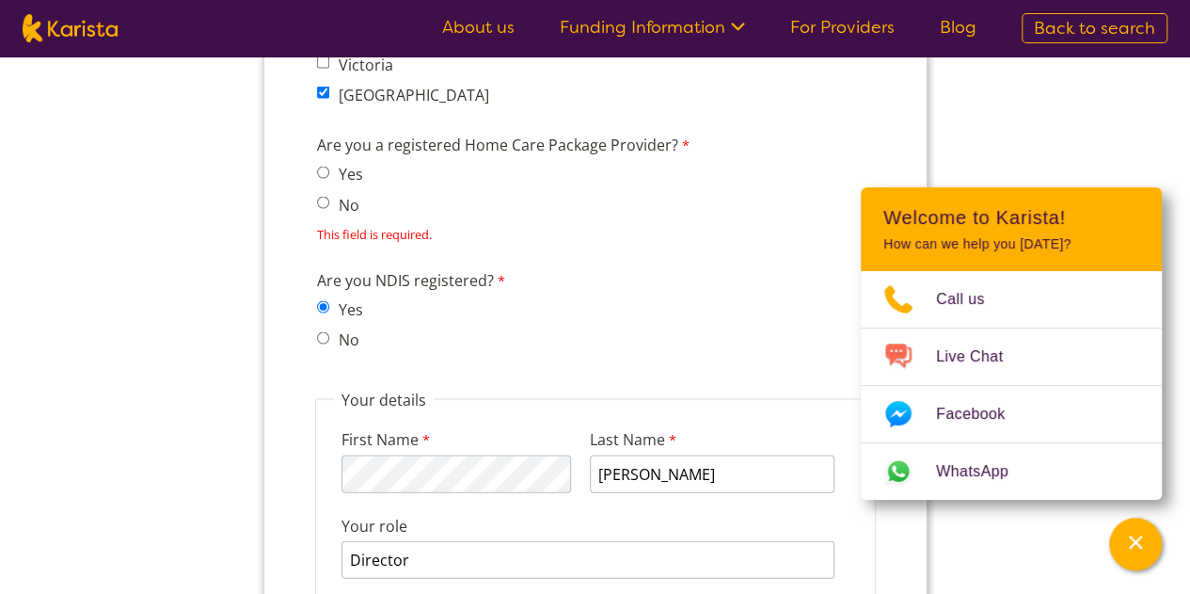
type input "2"
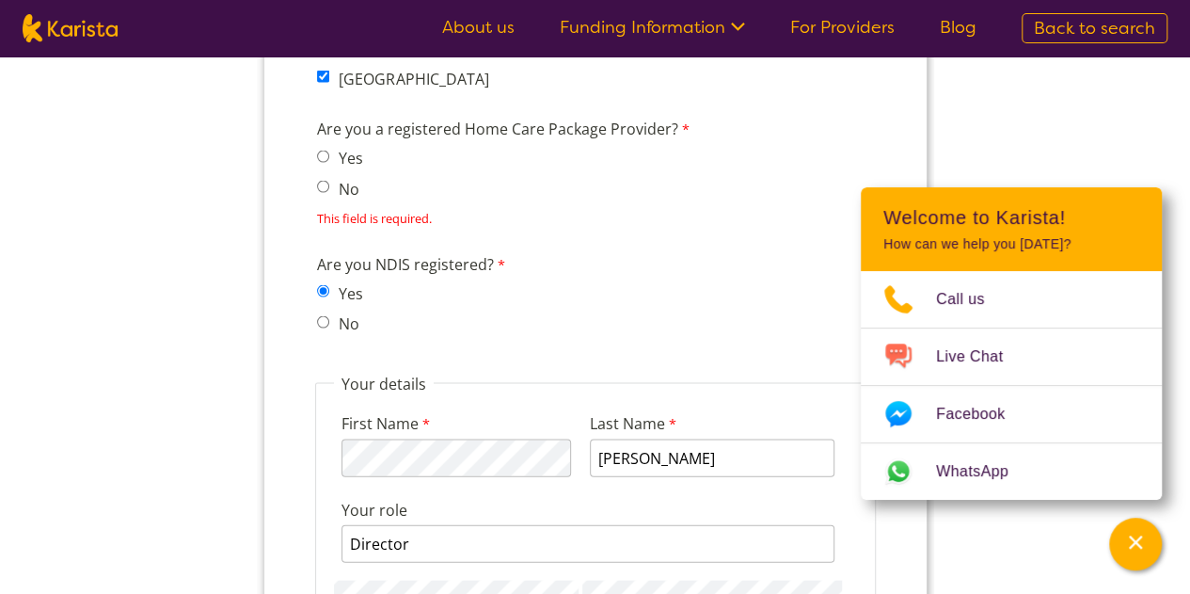
click at [531, 277] on div "Are you NDIS registered? Yes No" at bounding box center [595, 296] width 572 height 96
click at [325, 165] on span "Yes" at bounding box center [344, 157] width 57 height 26
click at [323, 182] on input "No" at bounding box center [322, 186] width 12 height 12
radio input "true"
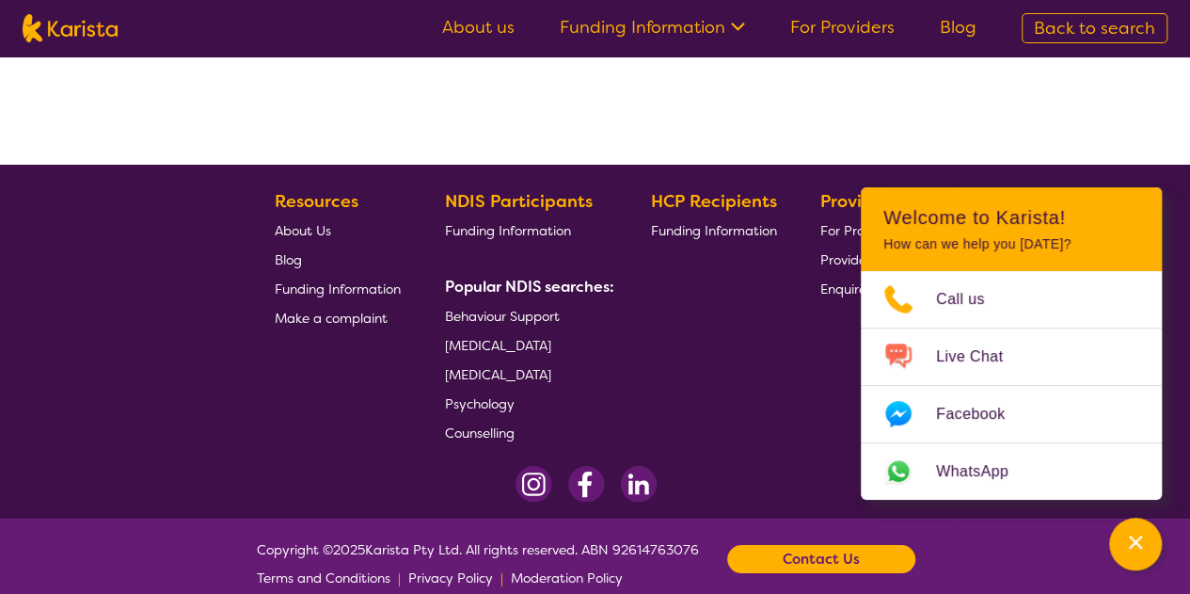
scroll to position [3287, 0]
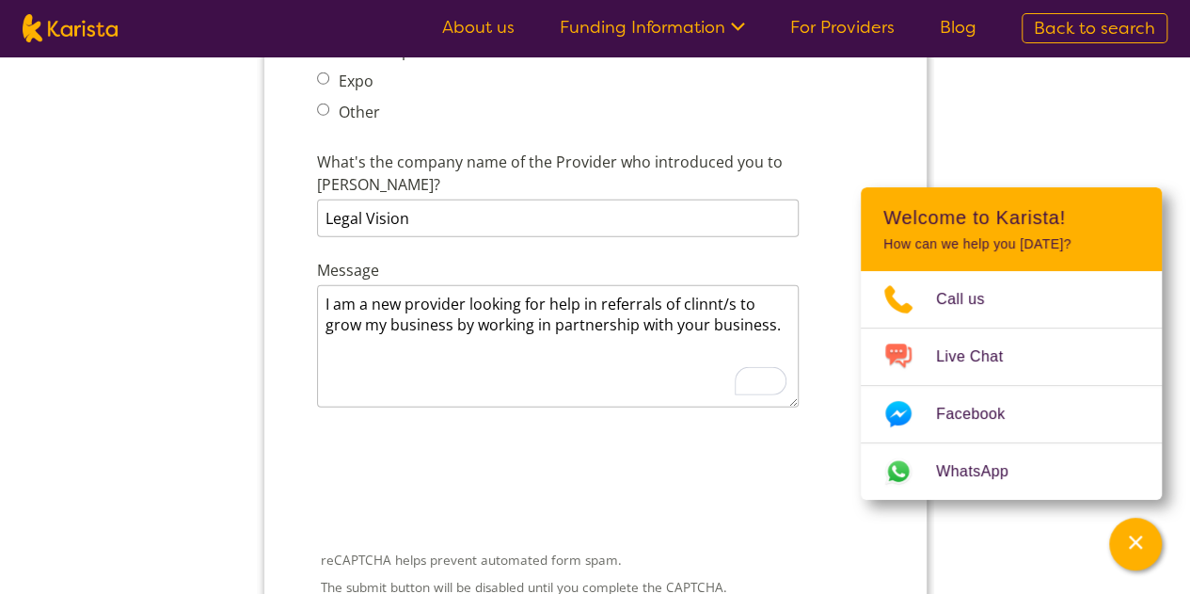
drag, startPoint x: 1193, startPoint y: 13, endPoint x: 378, endPoint y: 2636, distance: 2746.0
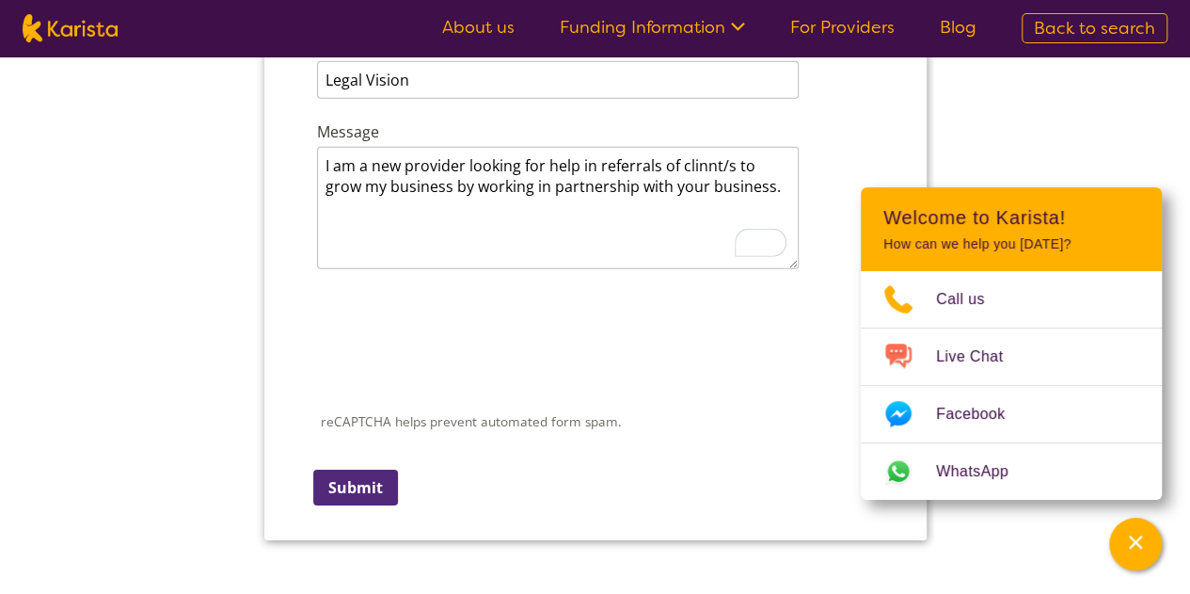
scroll to position [2722, 0]
click at [363, 467] on input "Submit" at bounding box center [354, 485] width 85 height 36
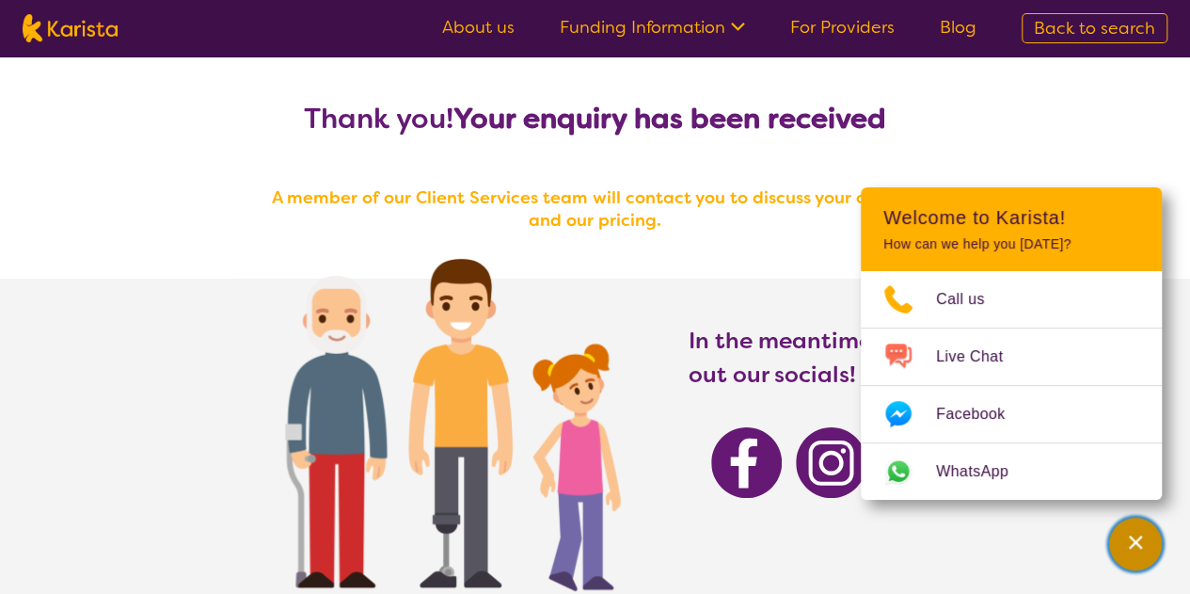
click at [1138, 550] on icon "Channel Menu" at bounding box center [1135, 541] width 19 height 19
